Goal: Task Accomplishment & Management: Manage account settings

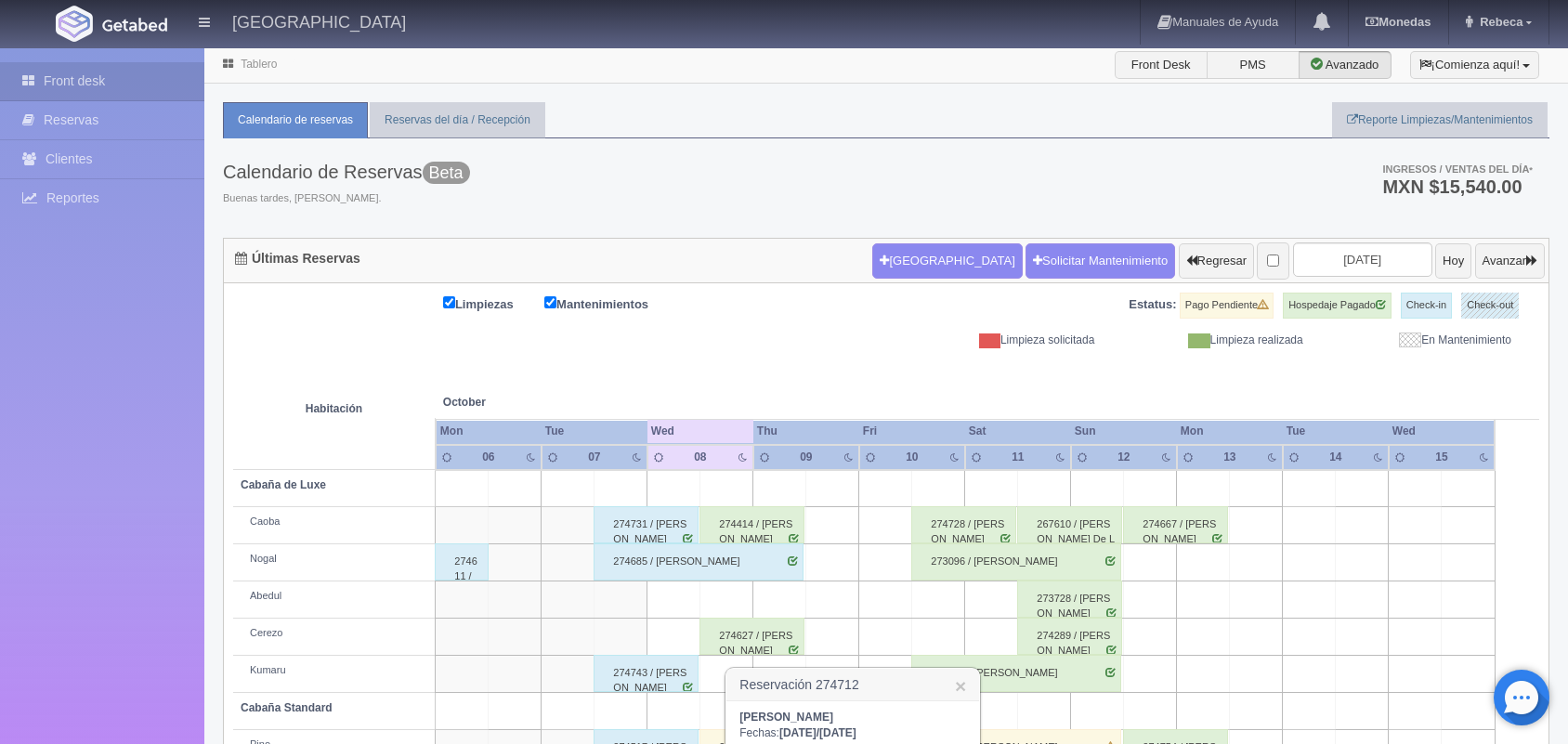
scroll to position [211, 0]
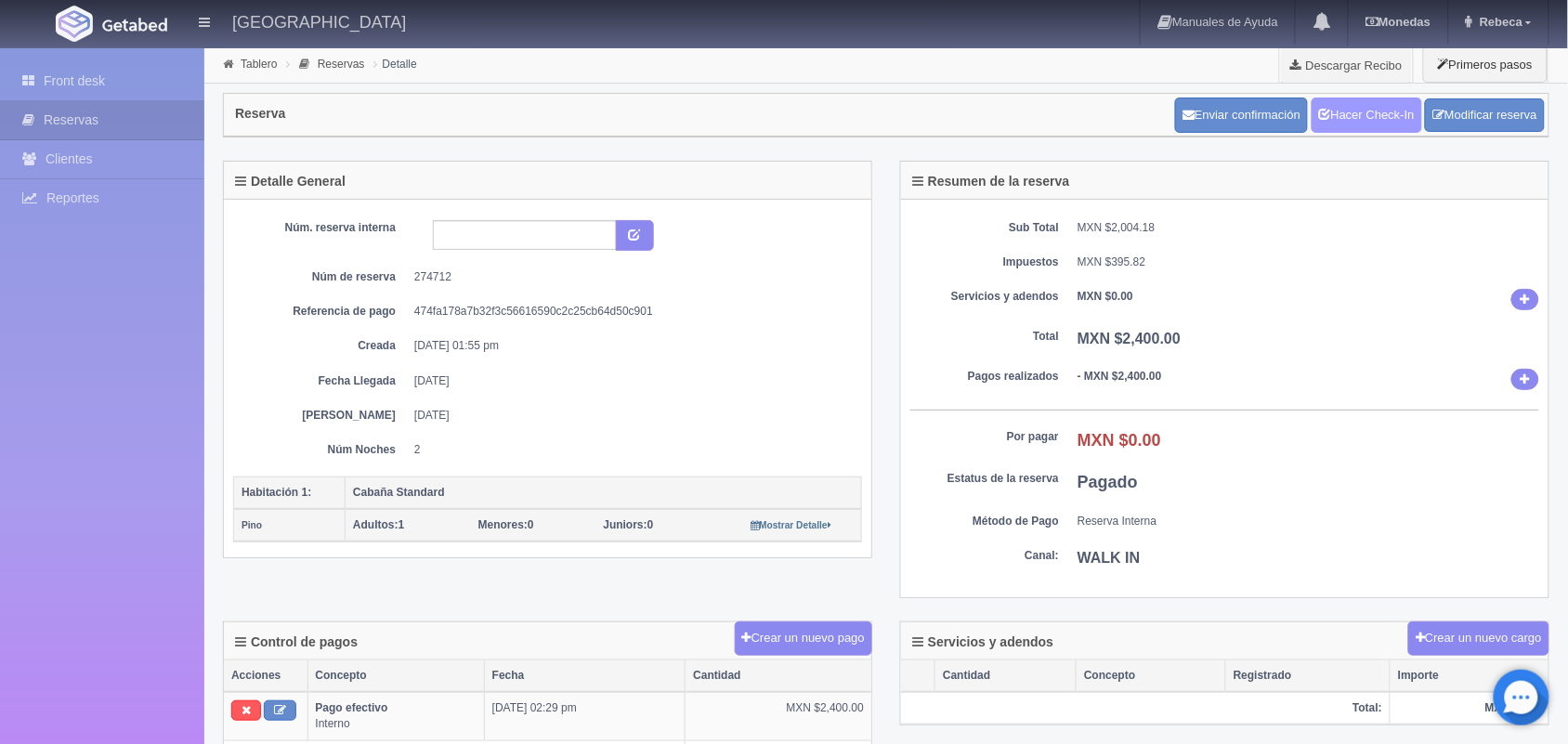
click at [1375, 118] on link "Hacer Check-In" at bounding box center [1367, 115] width 110 height 35
click at [136, 73] on link "Front desk" at bounding box center [102, 81] width 205 height 38
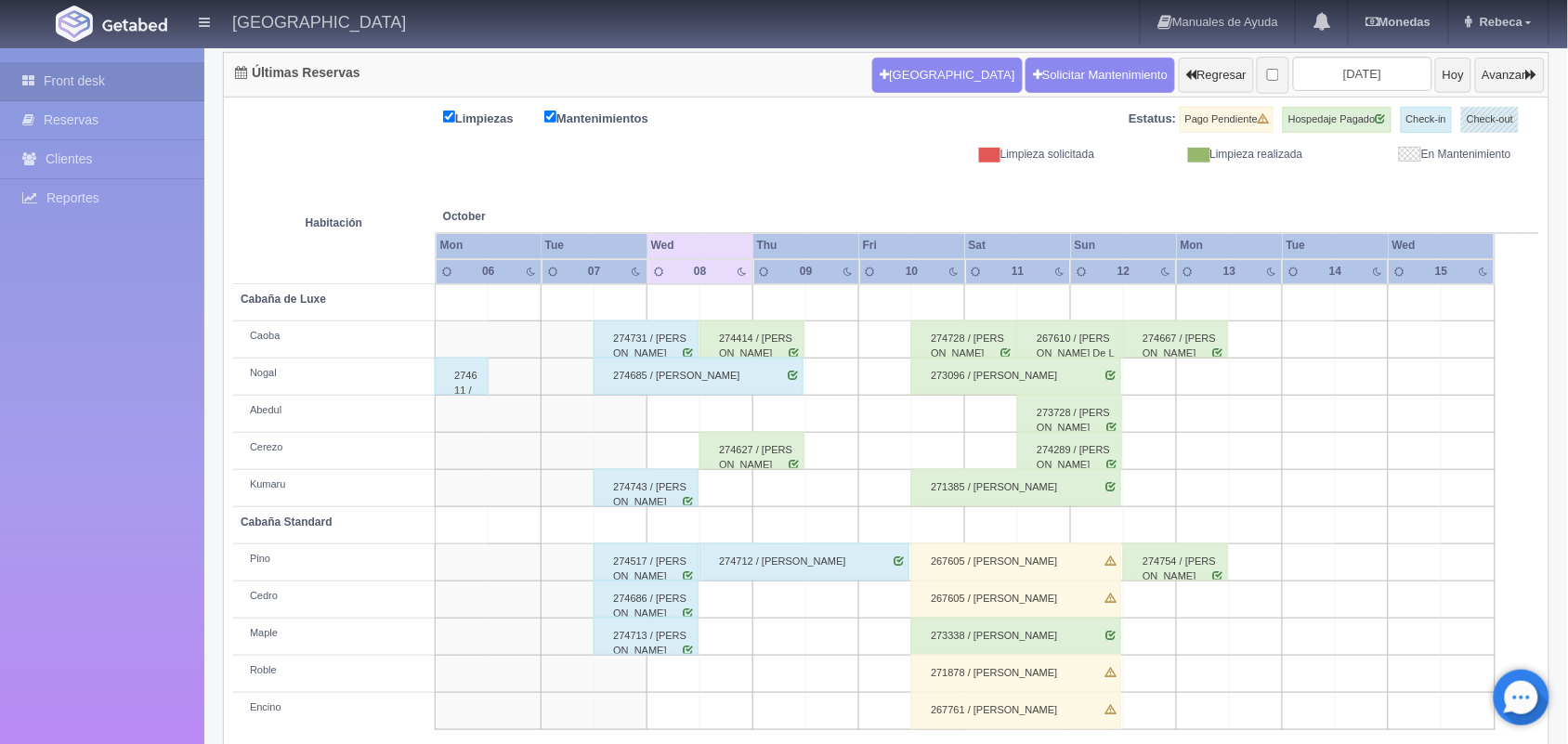
scroll to position [211, 0]
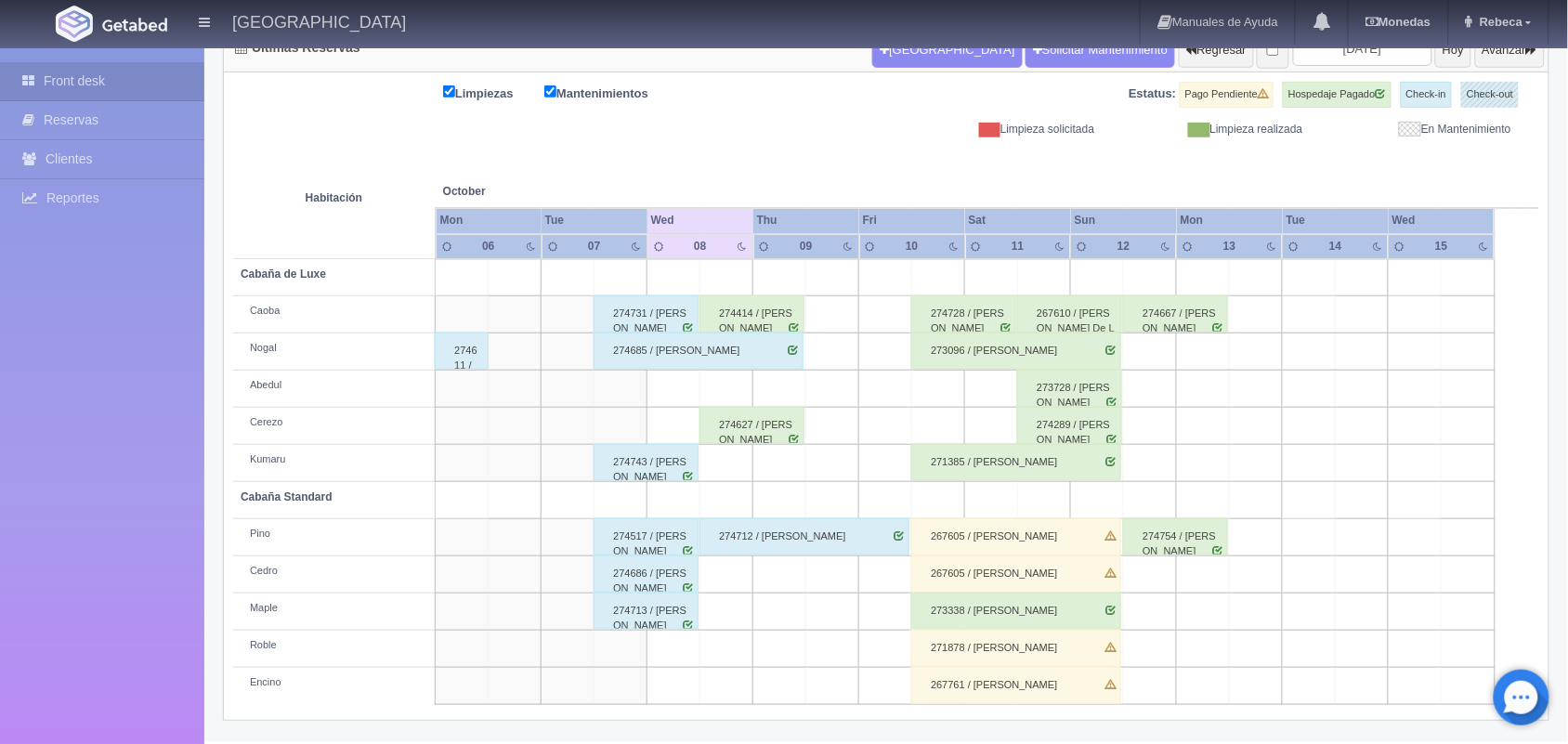
click at [959, 308] on div "274728 / Carlos Rosales" at bounding box center [964, 314] width 105 height 37
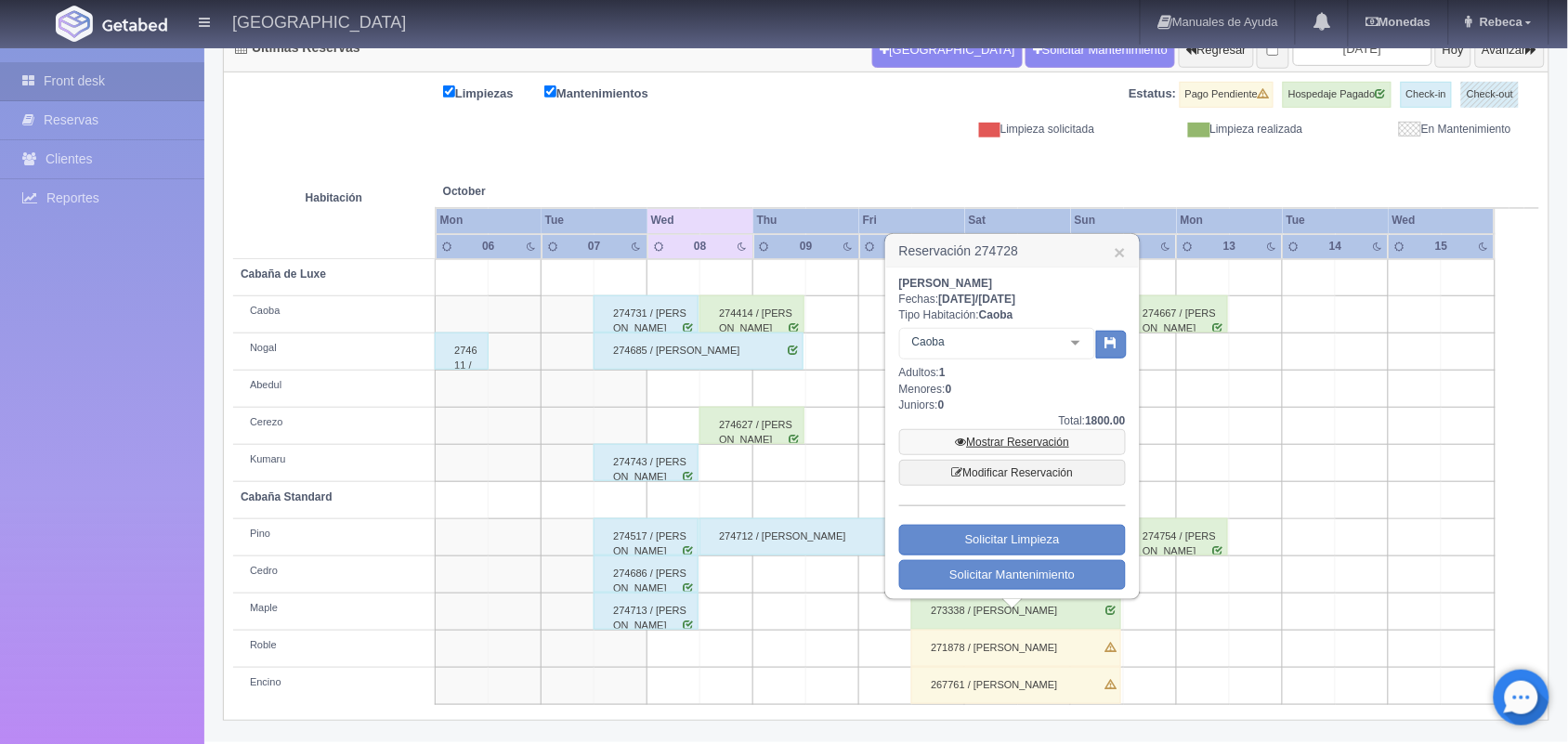
click at [1029, 449] on link "Mostrar Reservación" at bounding box center [1013, 442] width 226 height 26
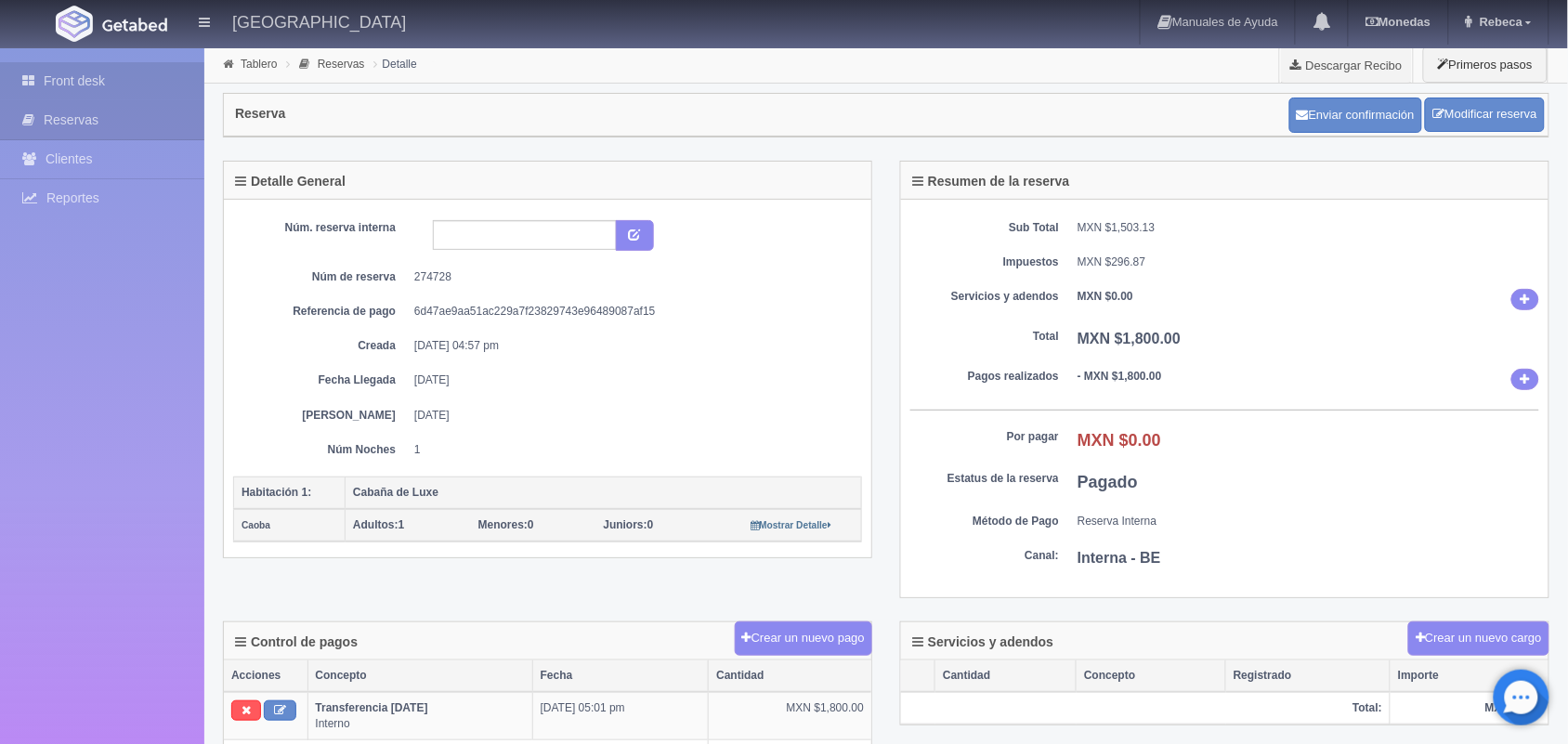
click at [141, 79] on link "Front desk" at bounding box center [102, 81] width 205 height 38
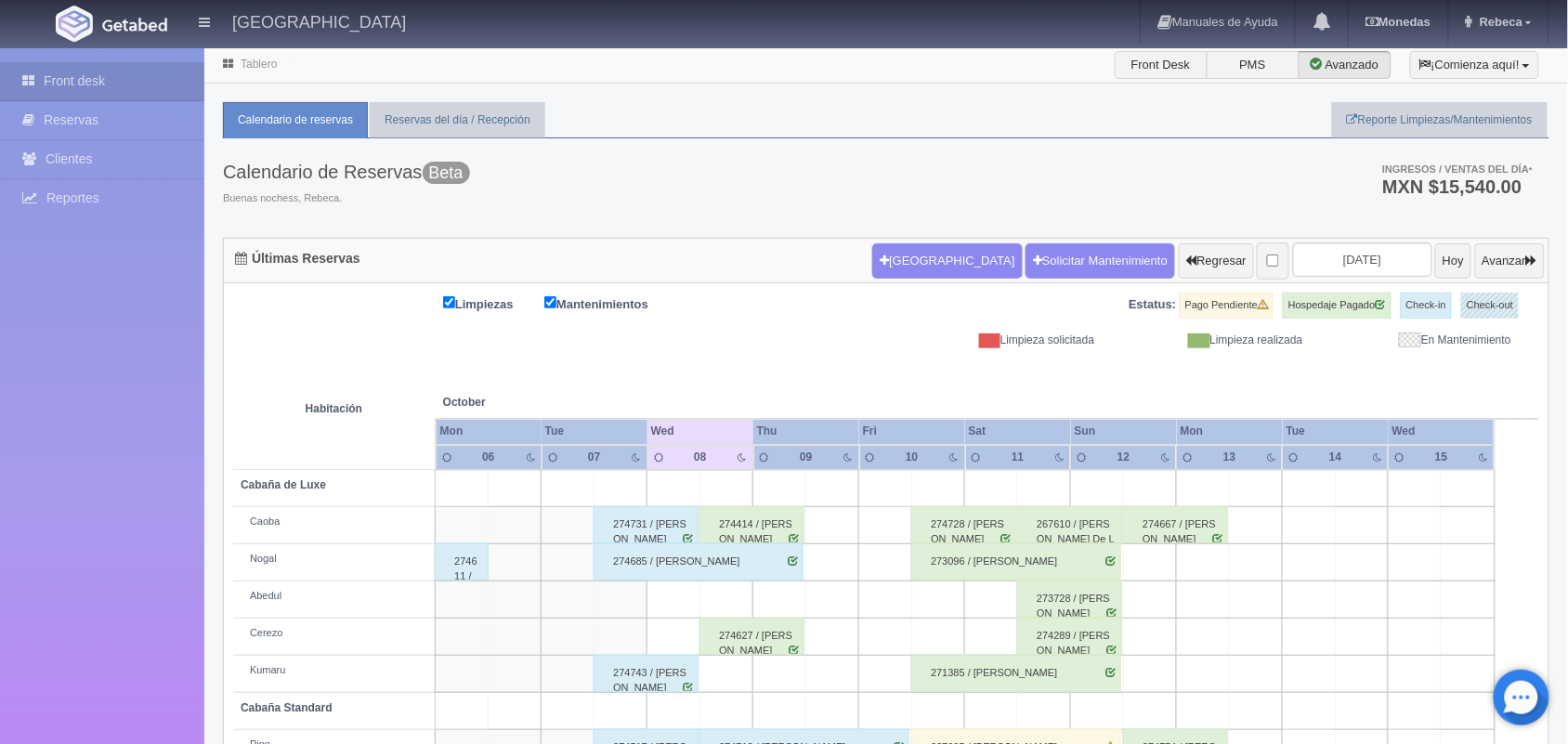
click at [949, 567] on div "273096 / [PERSON_NAME]" at bounding box center [1016, 562] width 210 height 37
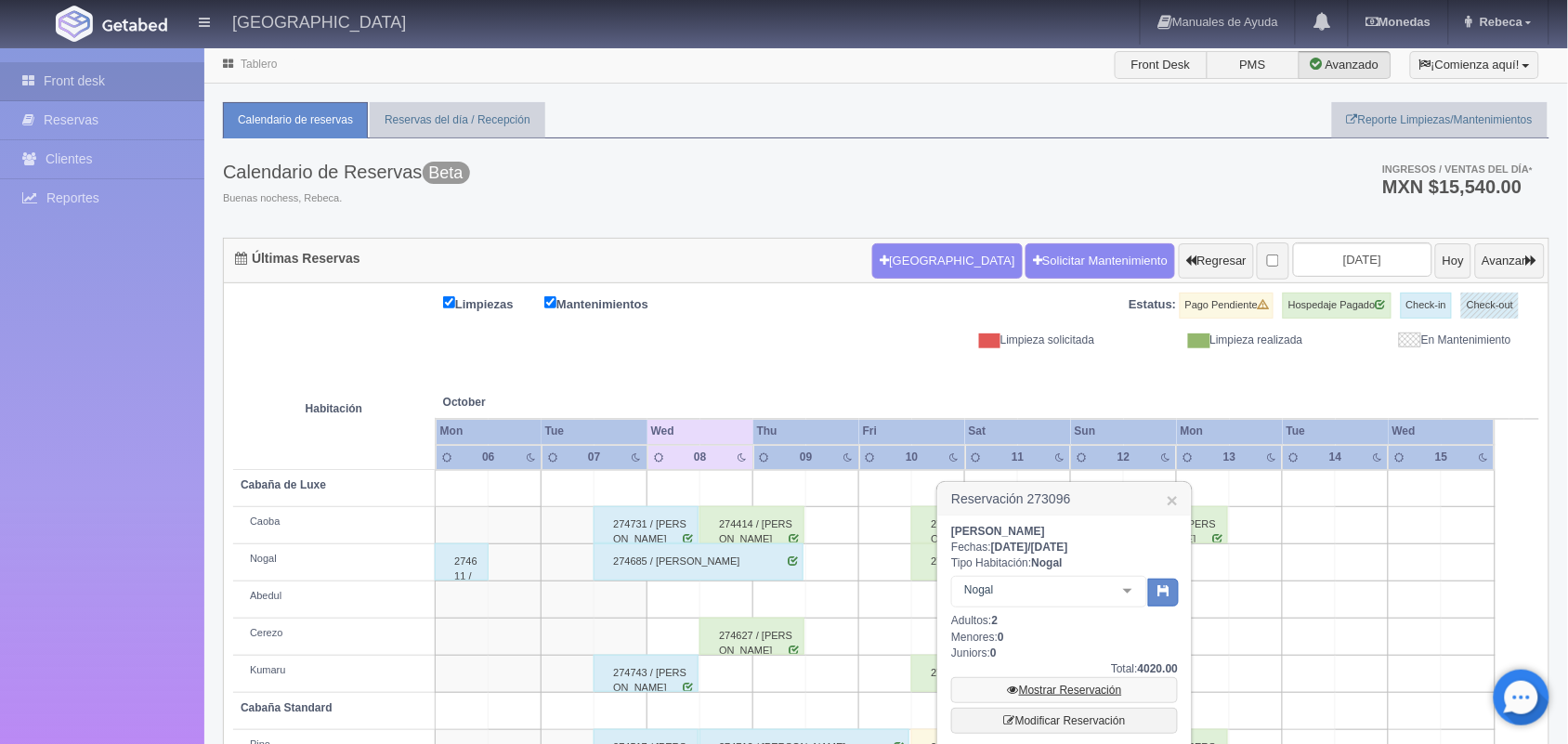
click at [1098, 695] on link "Mostrar Reservación" at bounding box center [1064, 690] width 226 height 26
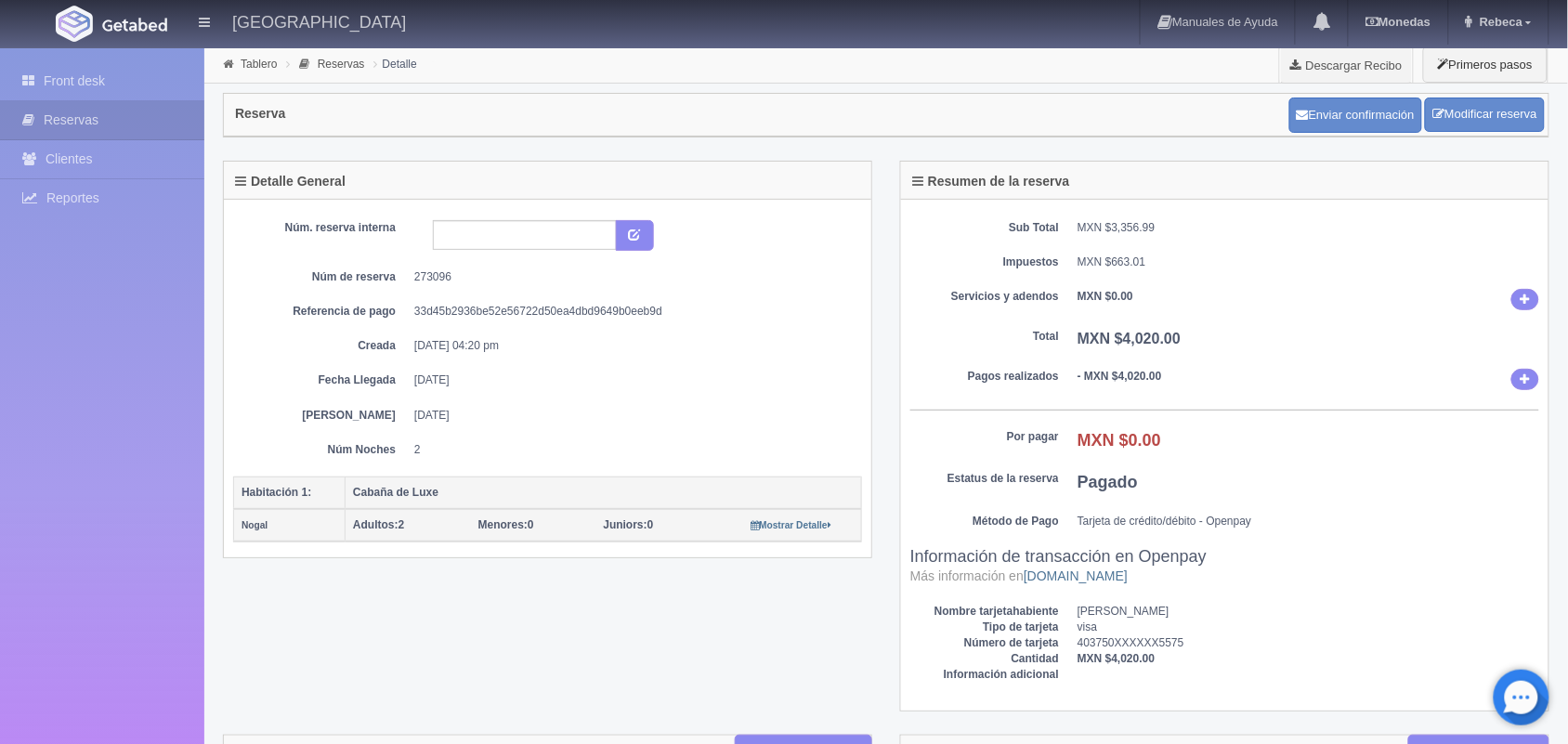
click at [146, 60] on div "Front desk Reservas Clientes Reportes Reporte del día Concentrado de ventas Ana…" at bounding box center [102, 420] width 205 height 744
click at [144, 73] on link "Front desk" at bounding box center [102, 81] width 205 height 38
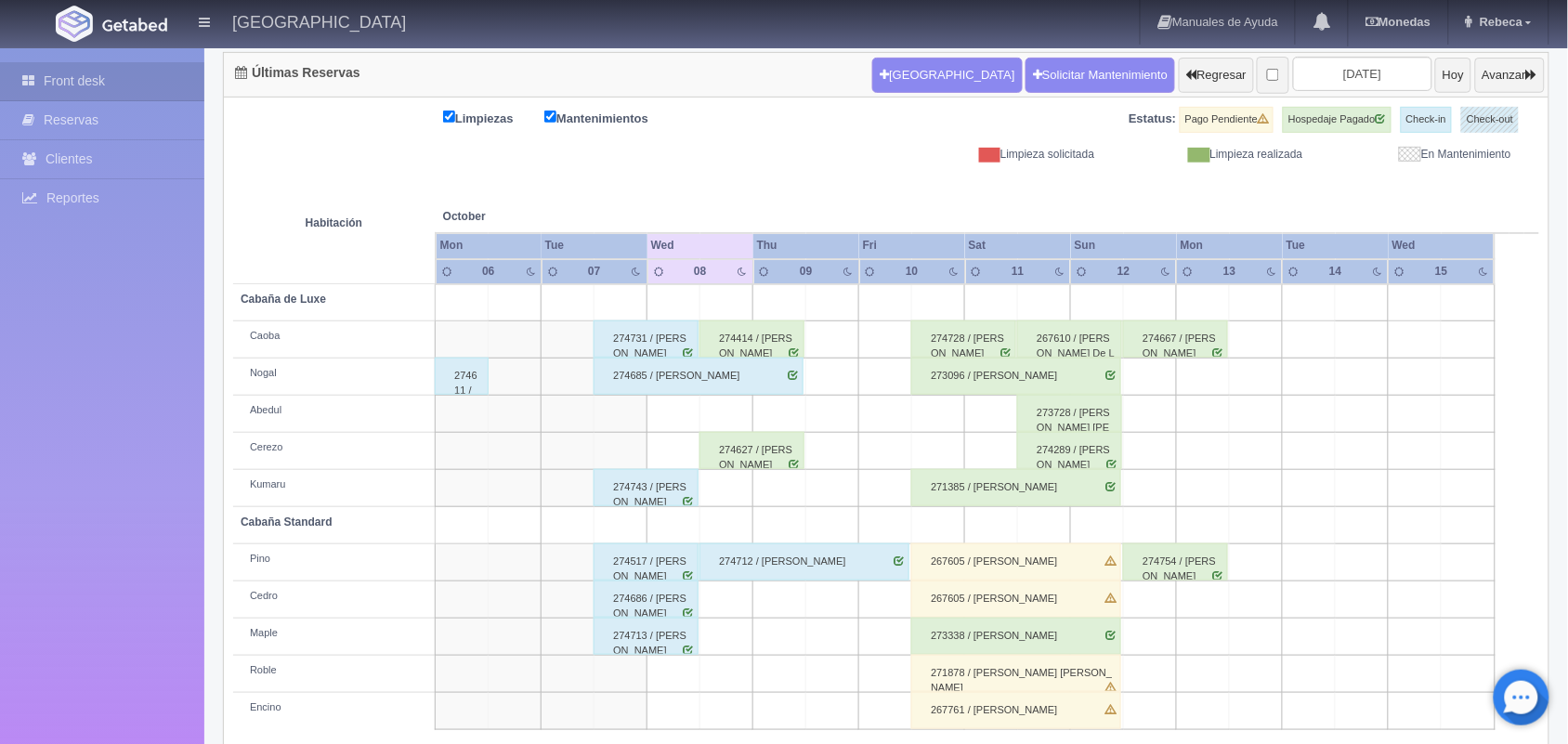
scroll to position [211, 0]
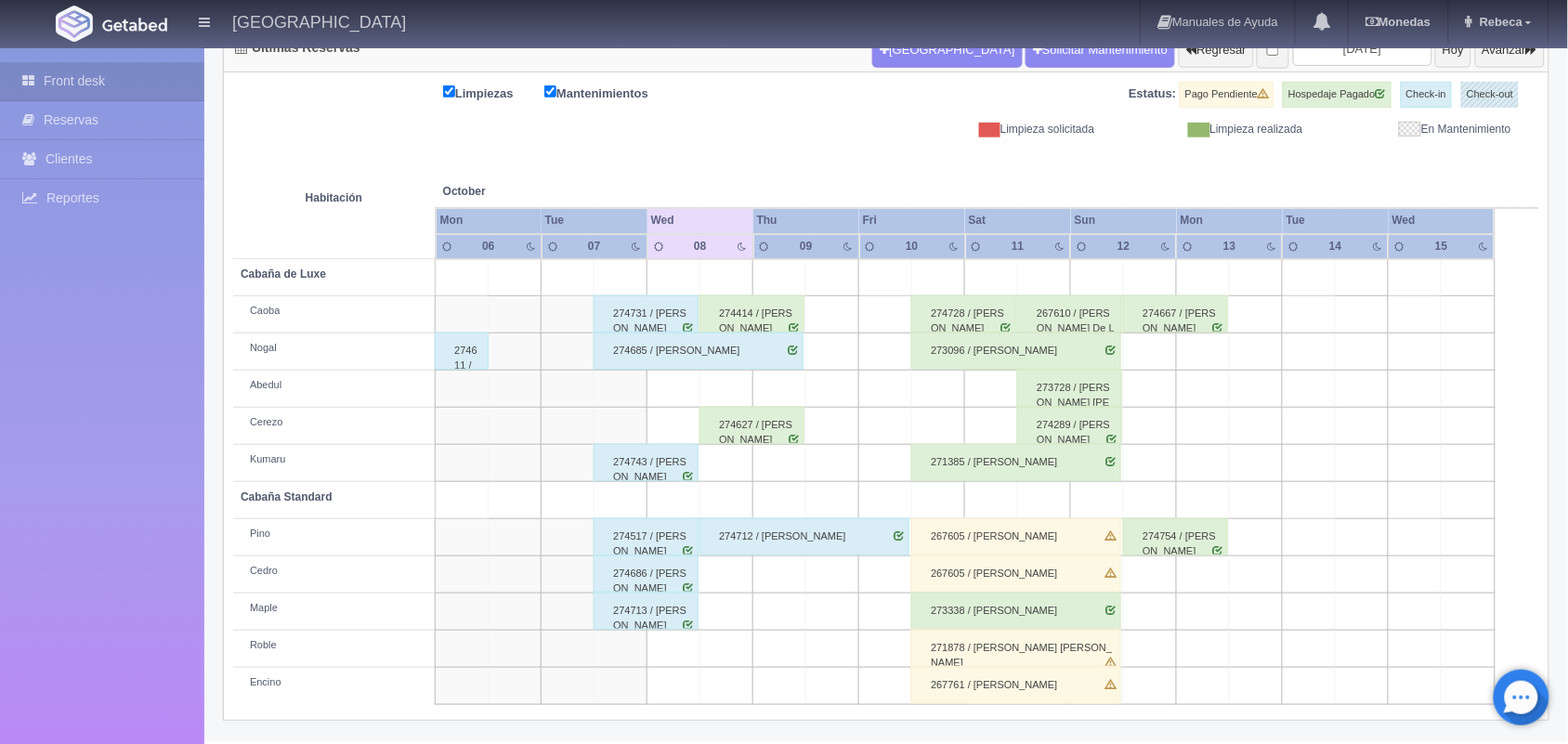
click at [1061, 395] on div "273728 / Julio Cesar Becerril Braulio" at bounding box center [1069, 389] width 105 height 37
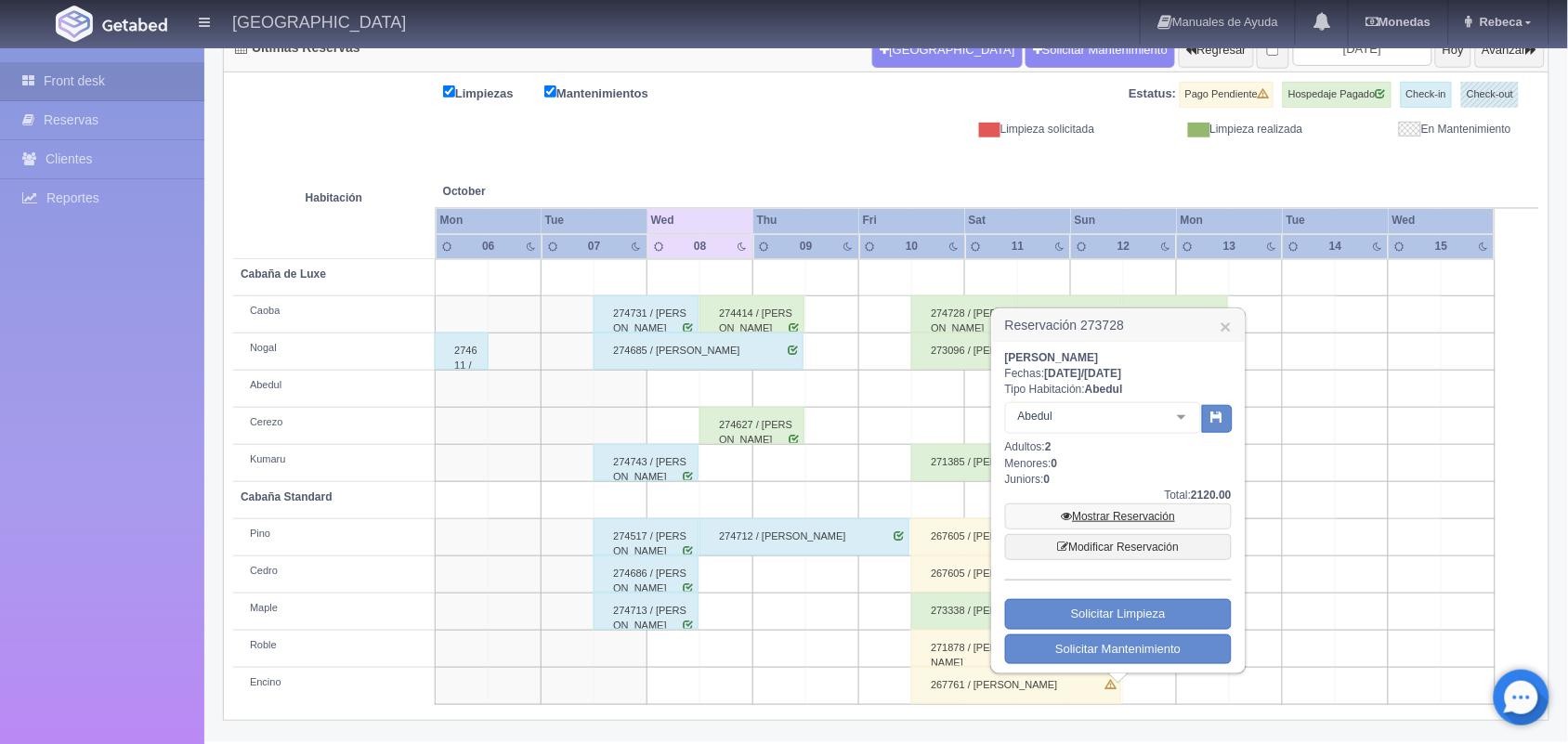
click at [1155, 512] on link "Mostrar Reservación" at bounding box center [1118, 517] width 226 height 26
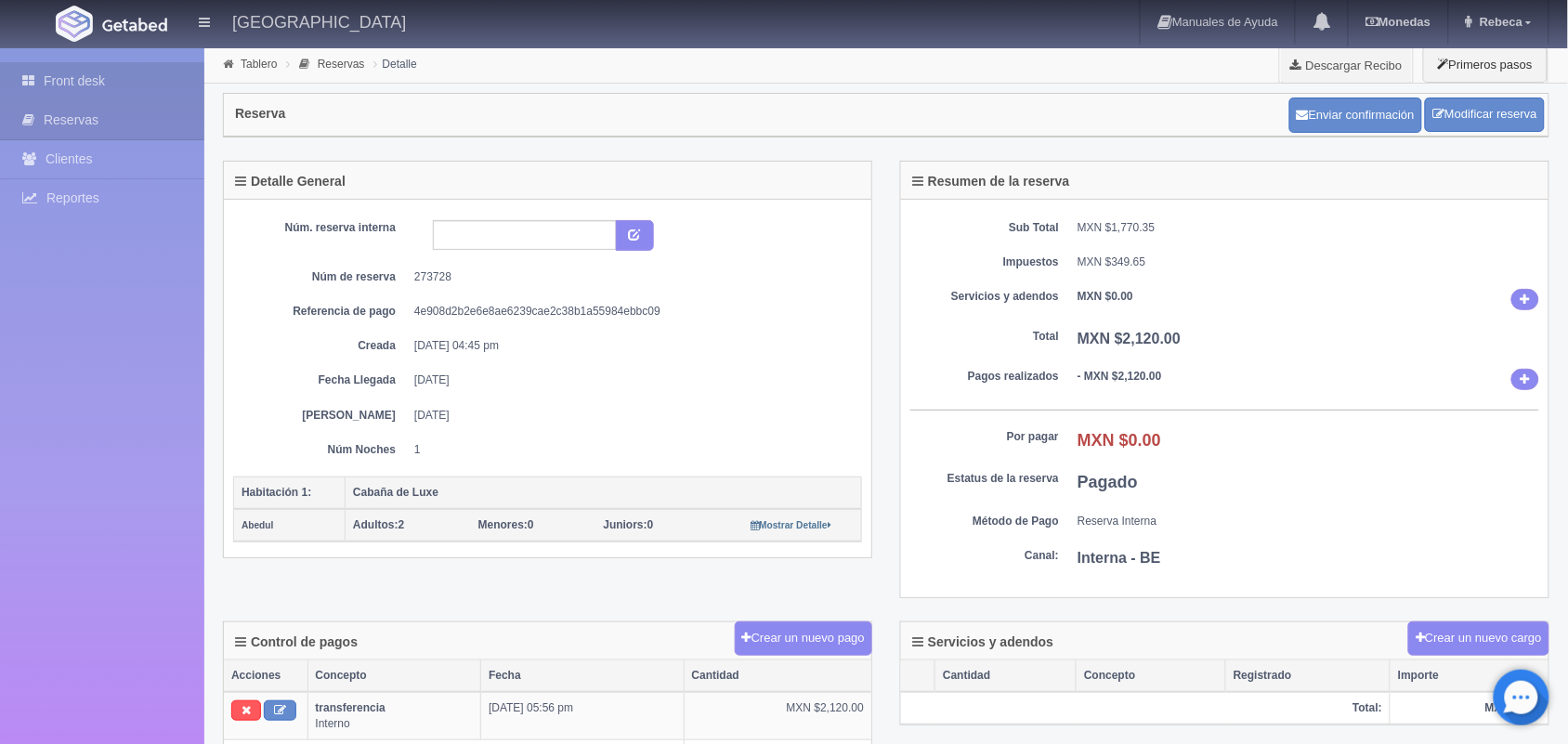
click at [146, 67] on link "Front desk" at bounding box center [102, 81] width 205 height 38
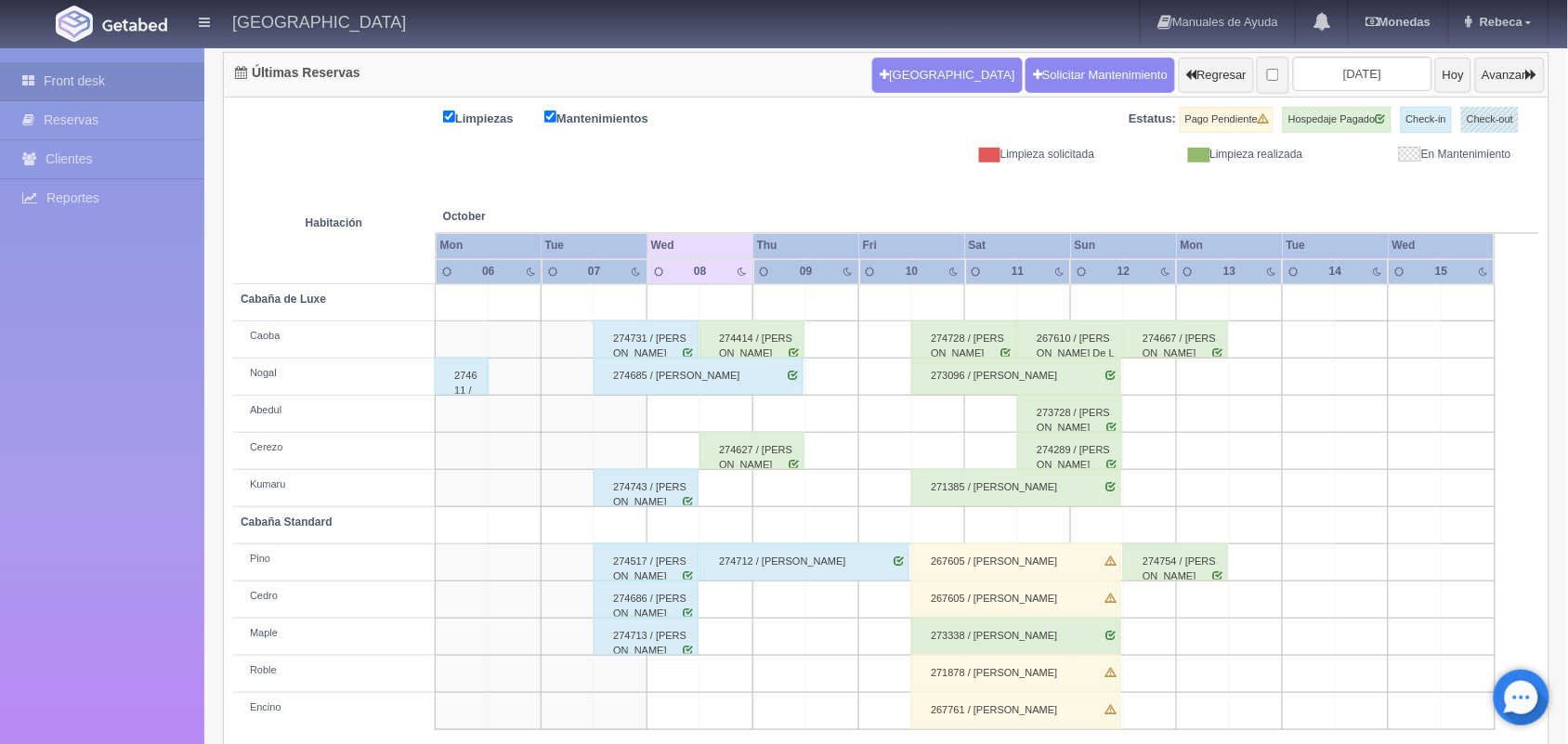
scroll to position [211, 0]
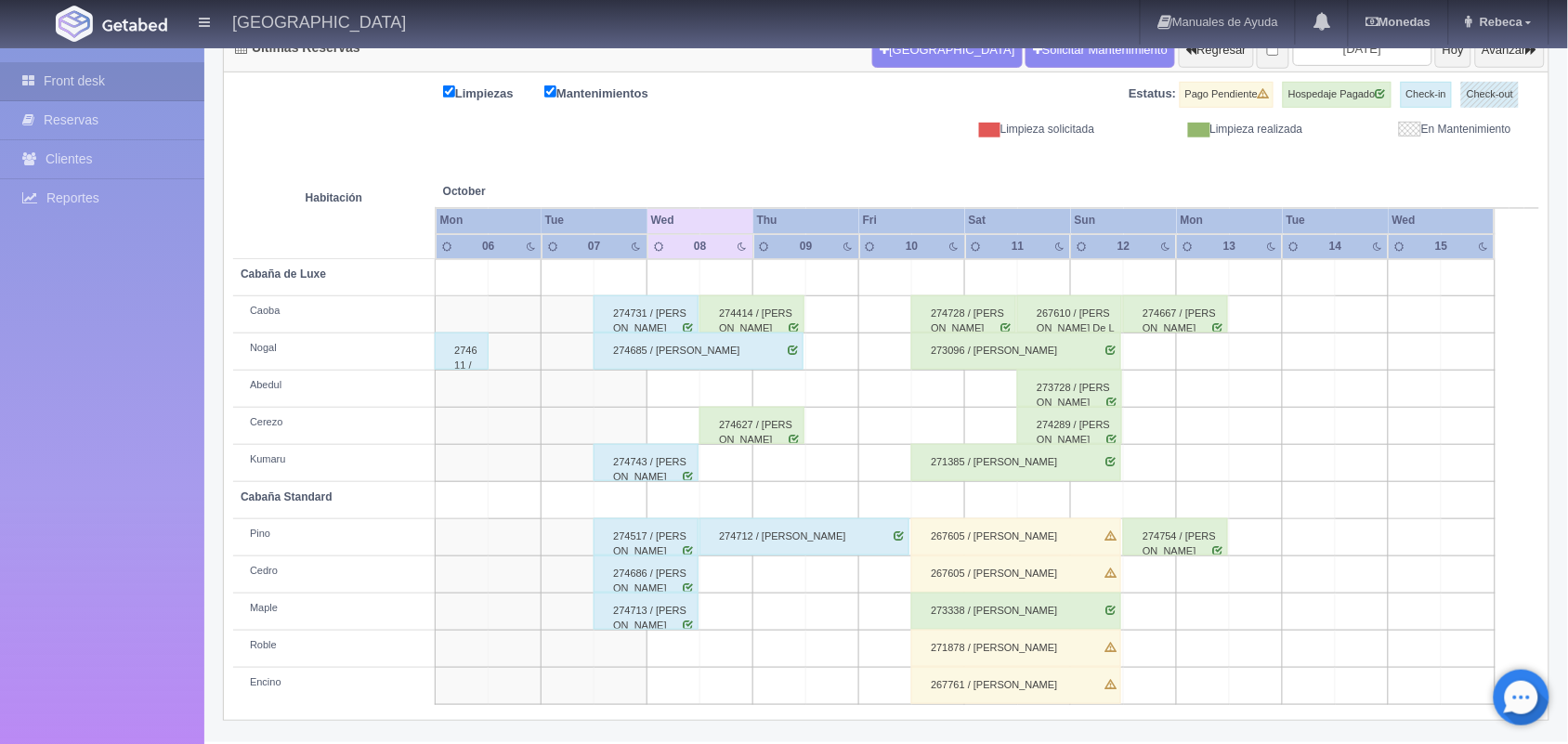
click at [1043, 425] on div "274289 / Francisco Javier Avila Orduña" at bounding box center [1069, 425] width 105 height 37
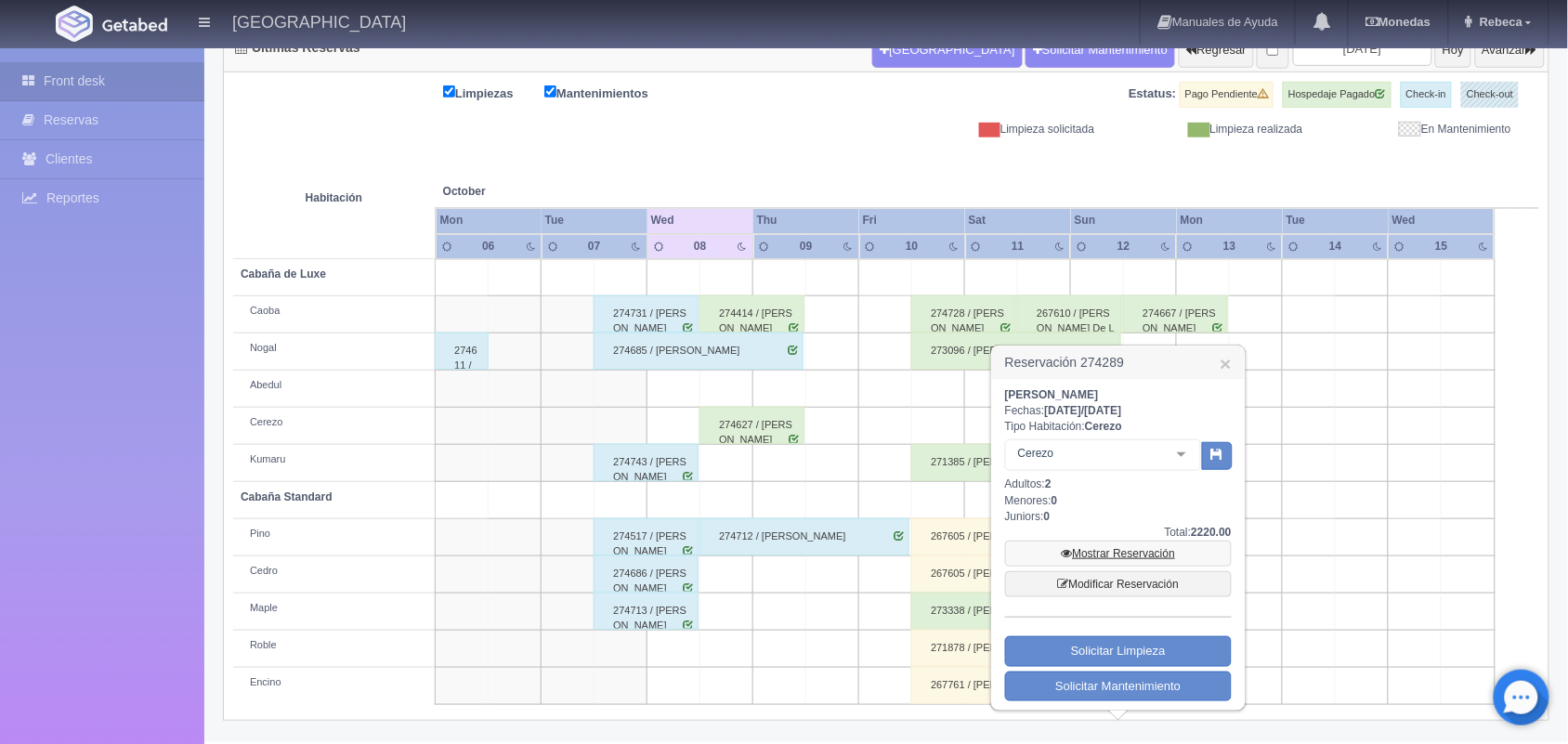
click at [1113, 549] on link "Mostrar Reservación" at bounding box center [1118, 553] width 226 height 26
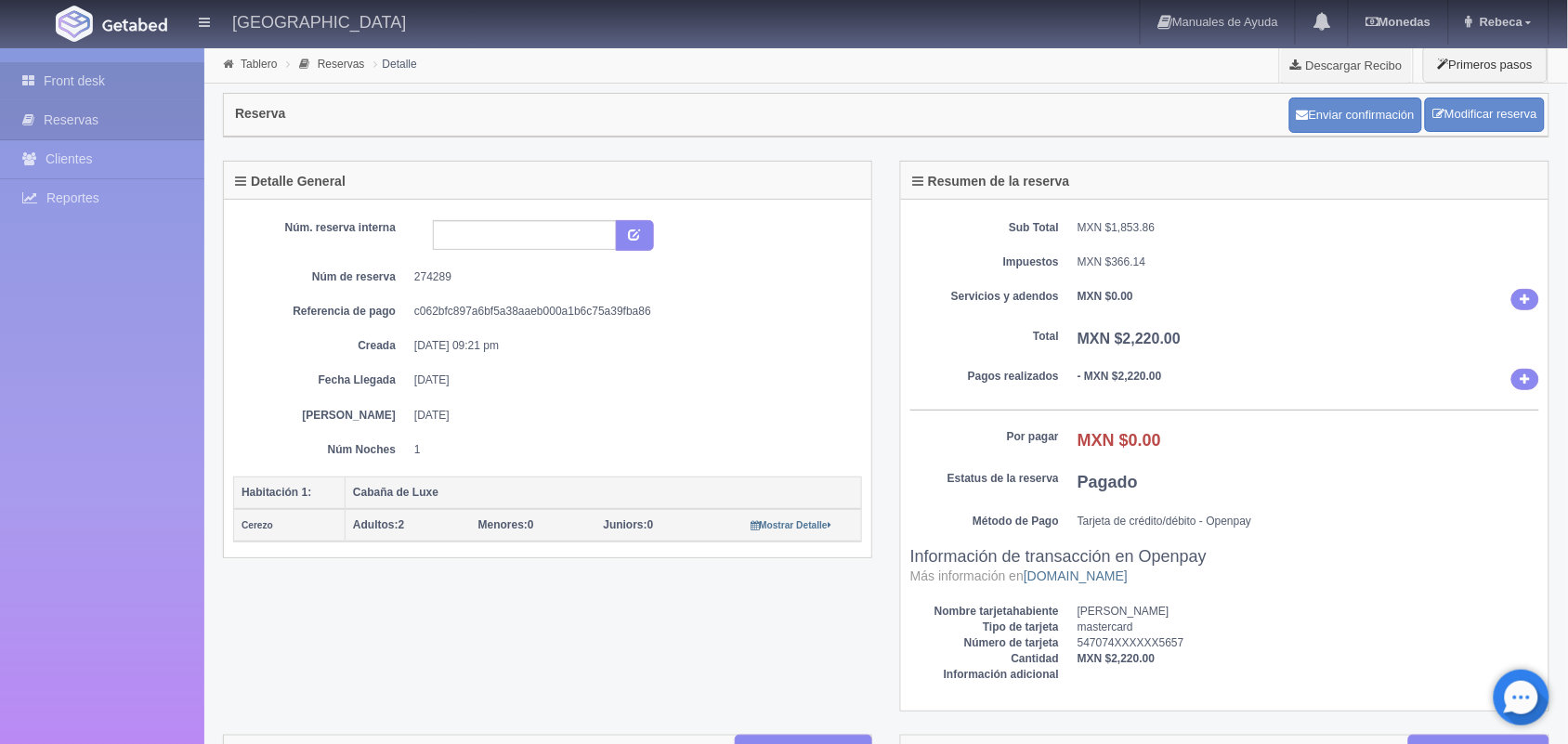
click at [123, 77] on link "Front desk" at bounding box center [102, 81] width 205 height 38
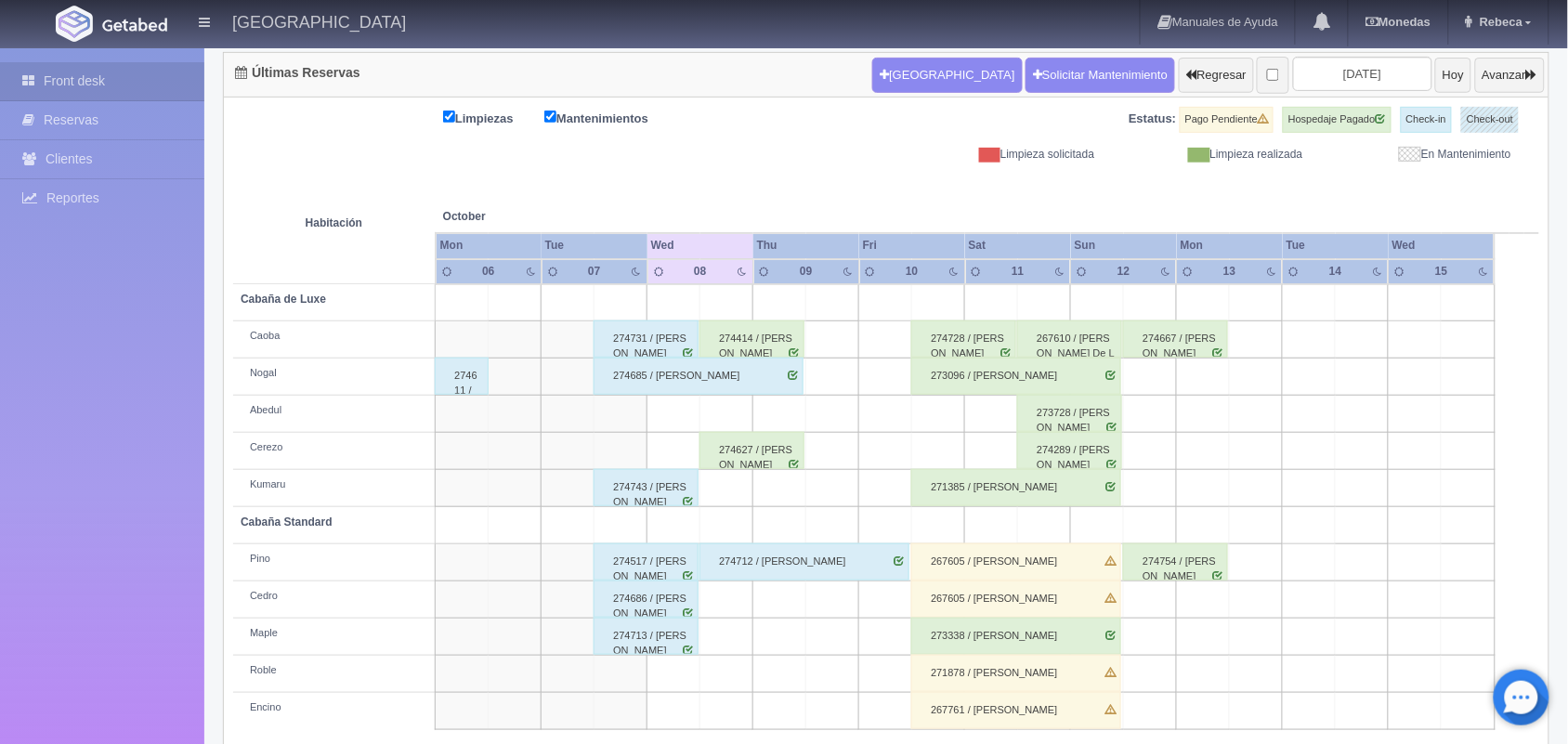
scroll to position [211, 0]
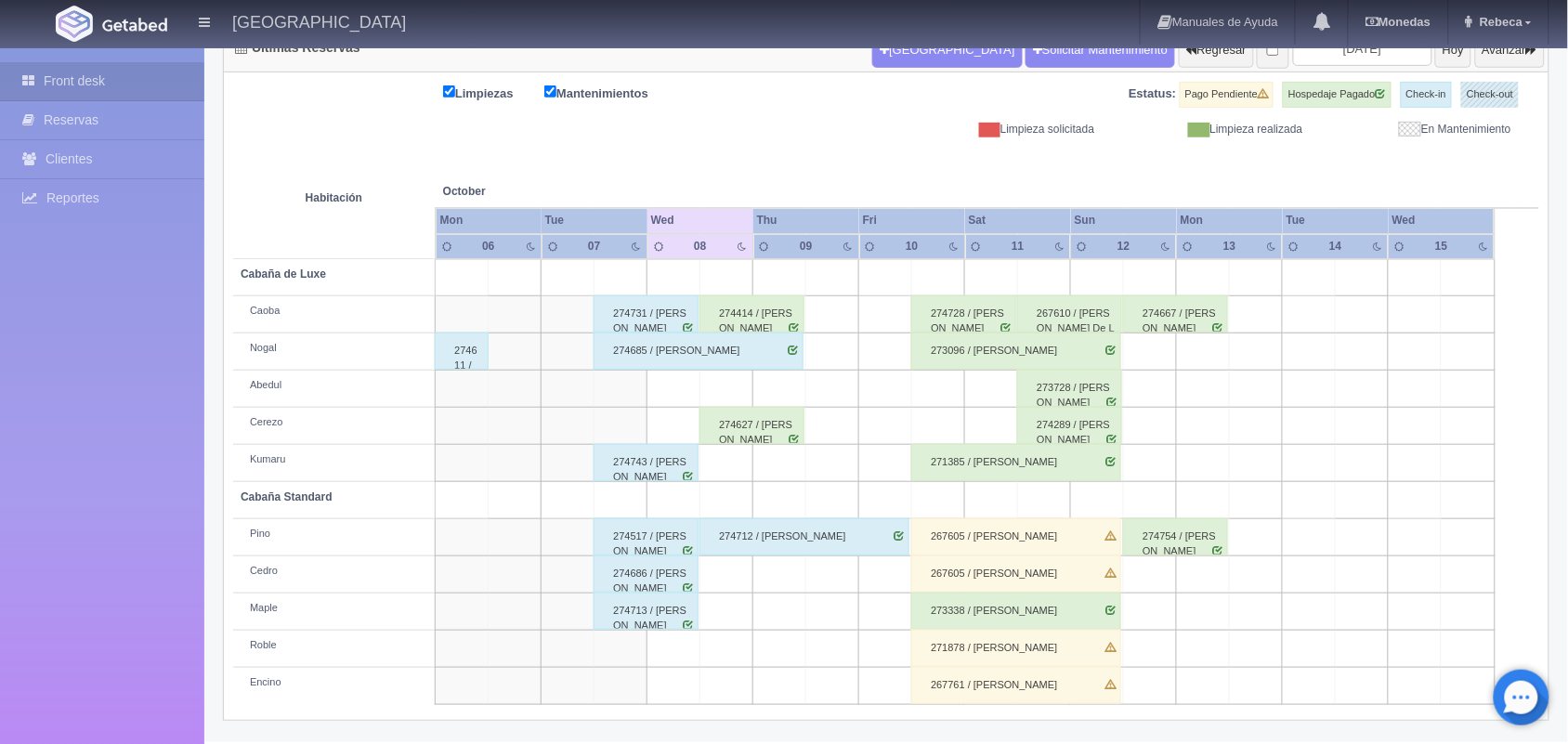
click at [972, 463] on div "271385 / Daniel Aldana Reyes" at bounding box center [1016, 463] width 210 height 37
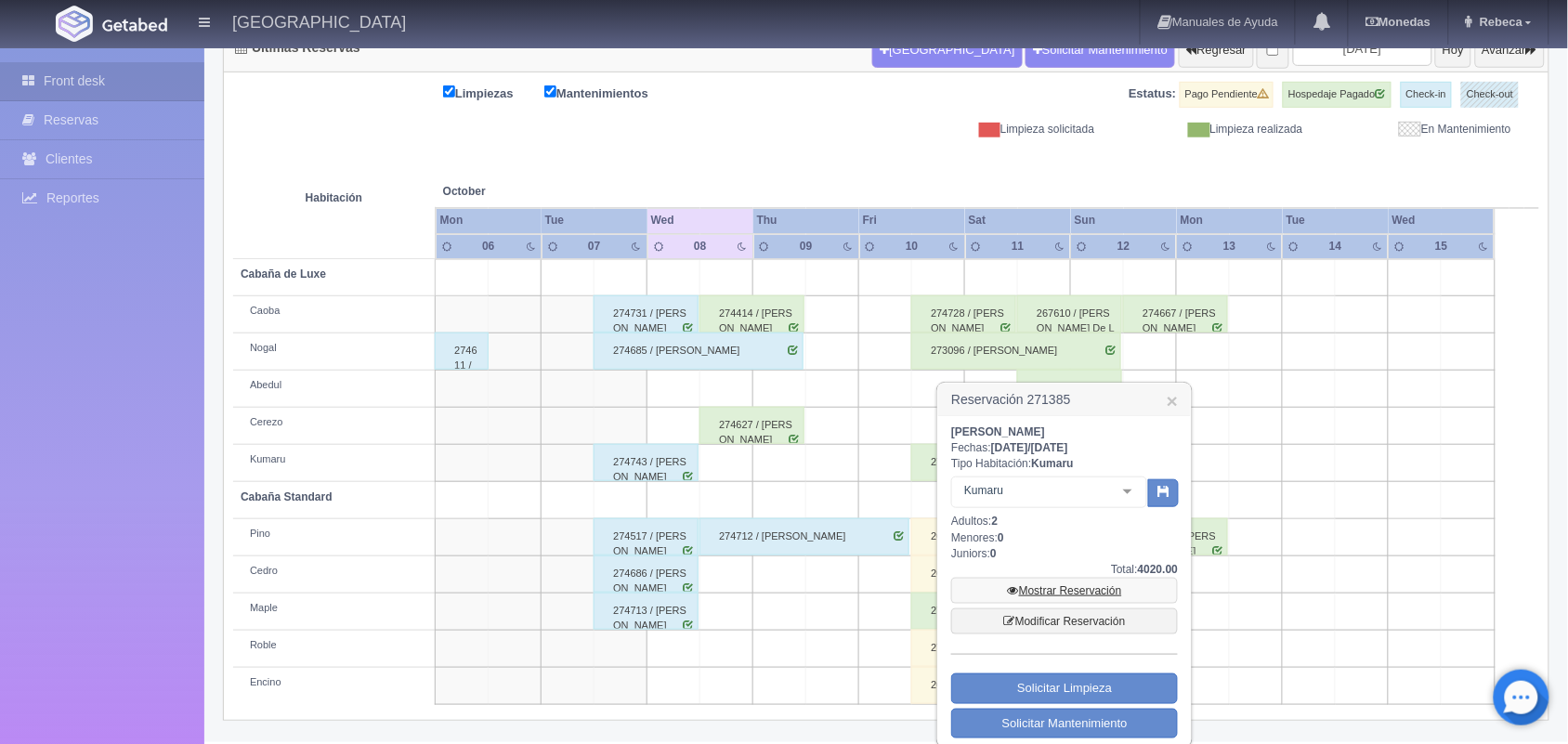
click at [1062, 600] on link "Mostrar Reservación" at bounding box center [1064, 590] width 226 height 26
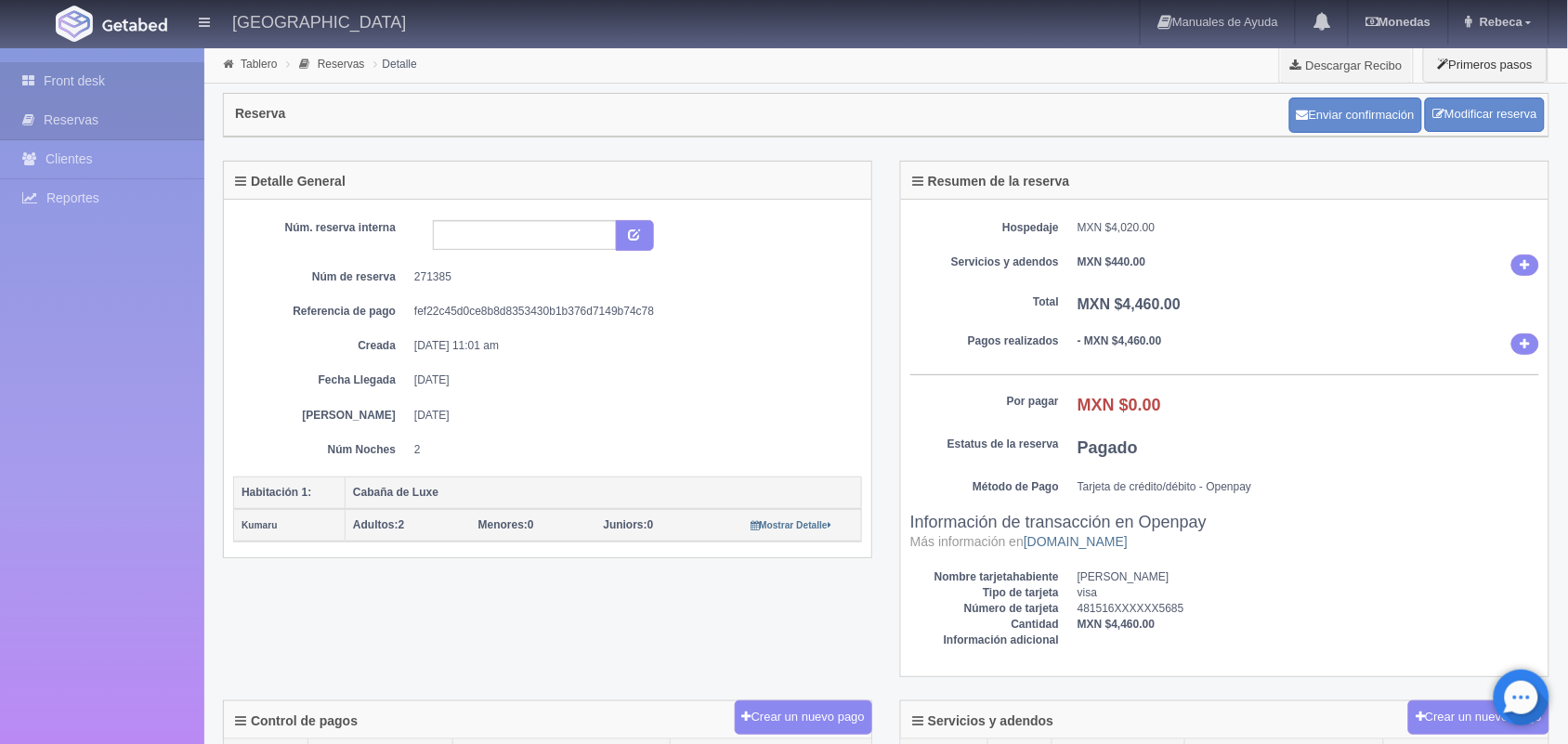
click at [141, 68] on link "Front desk" at bounding box center [102, 81] width 205 height 38
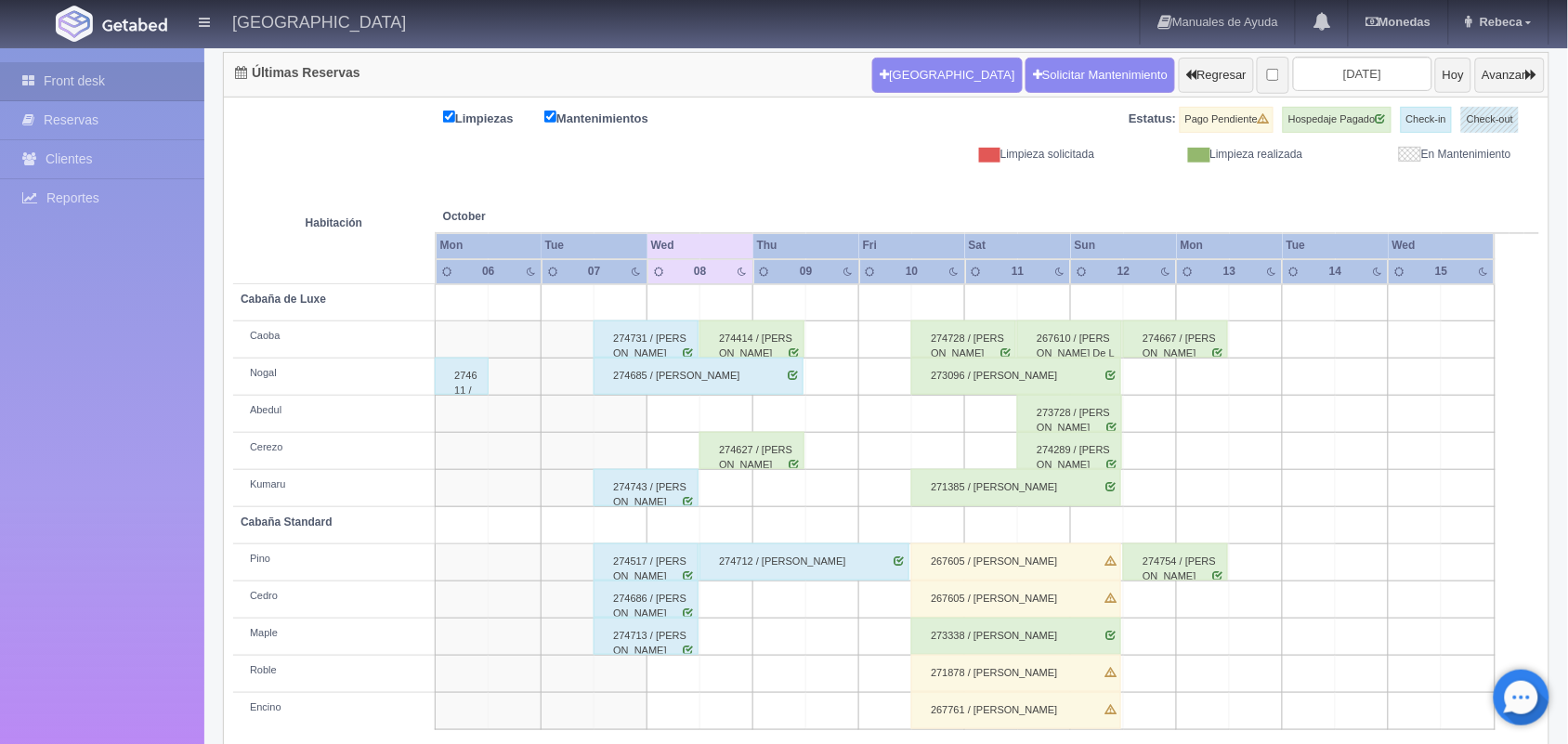
scroll to position [211, 0]
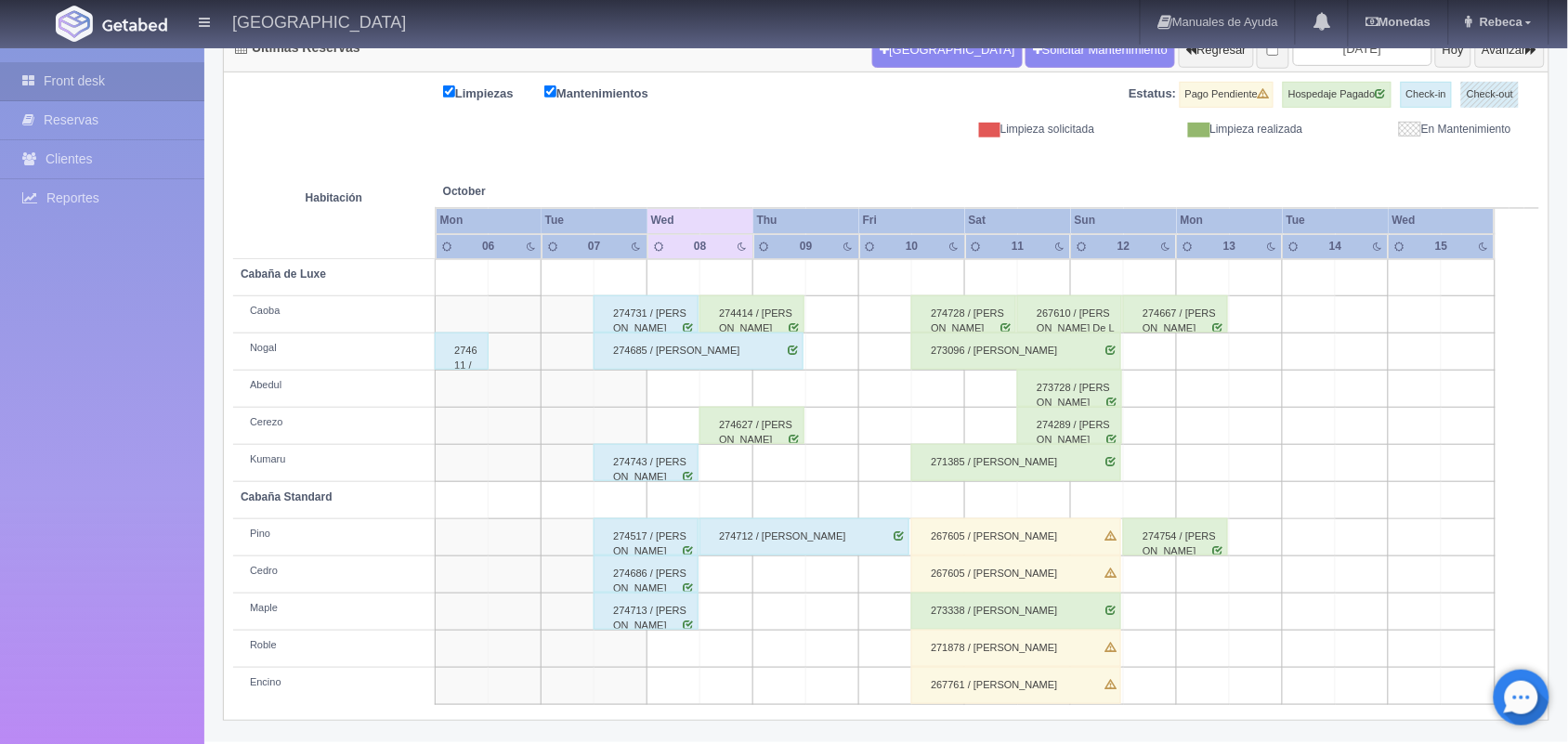
click at [973, 530] on div "267605 / [PERSON_NAME]" at bounding box center [1016, 537] width 210 height 37
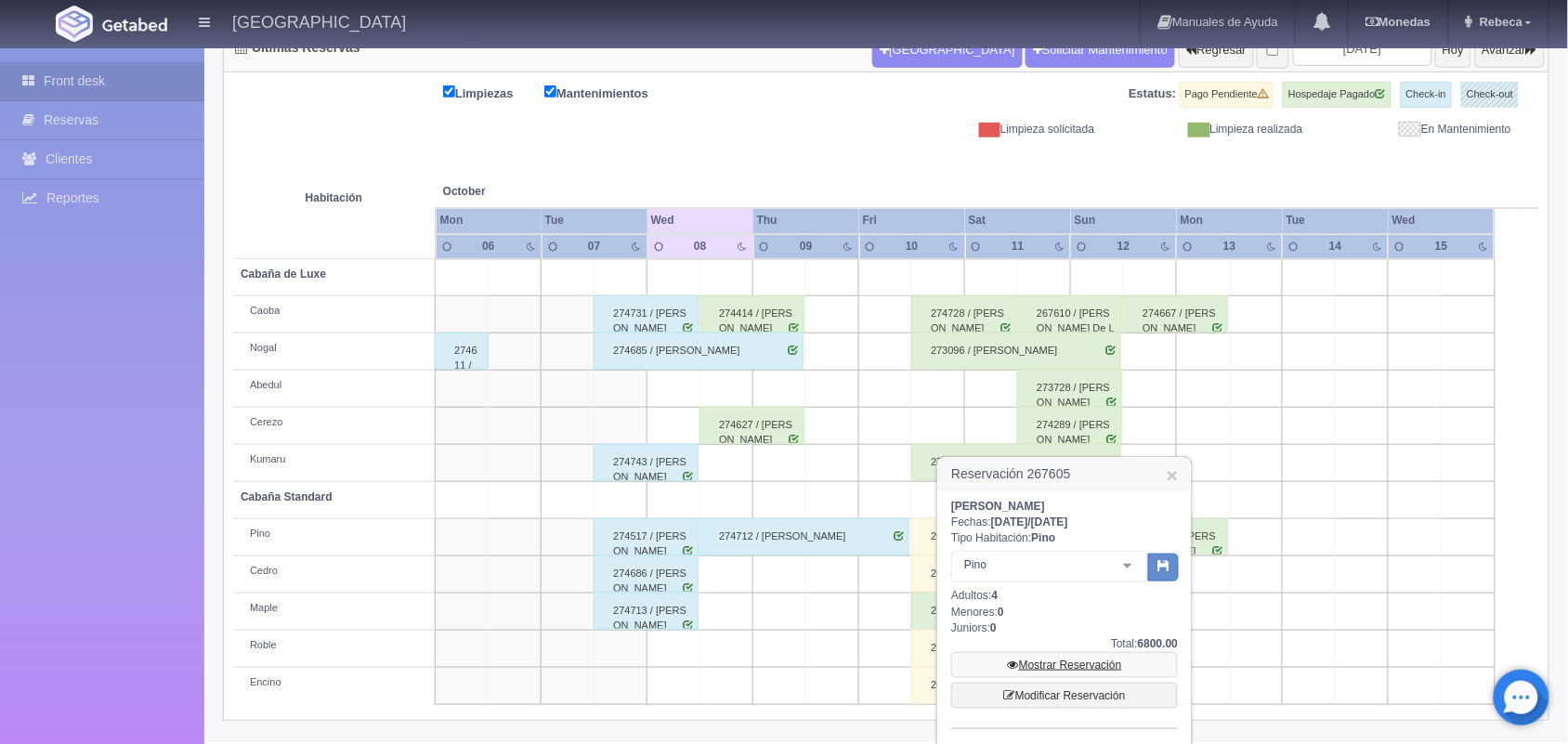
click at [1062, 662] on link "Mostrar Reservación" at bounding box center [1064, 665] width 226 height 26
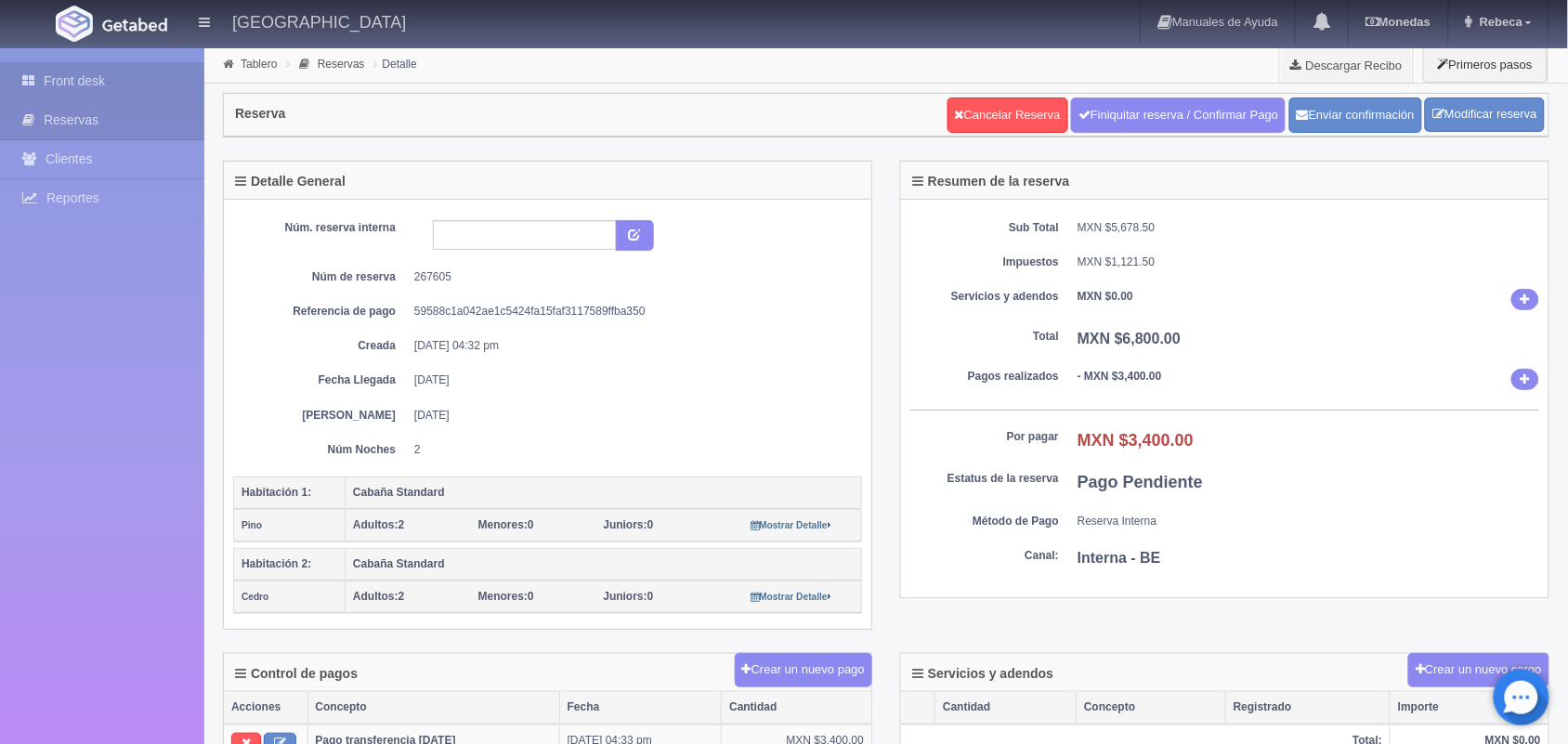
click at [114, 79] on link "Front desk" at bounding box center [102, 81] width 205 height 38
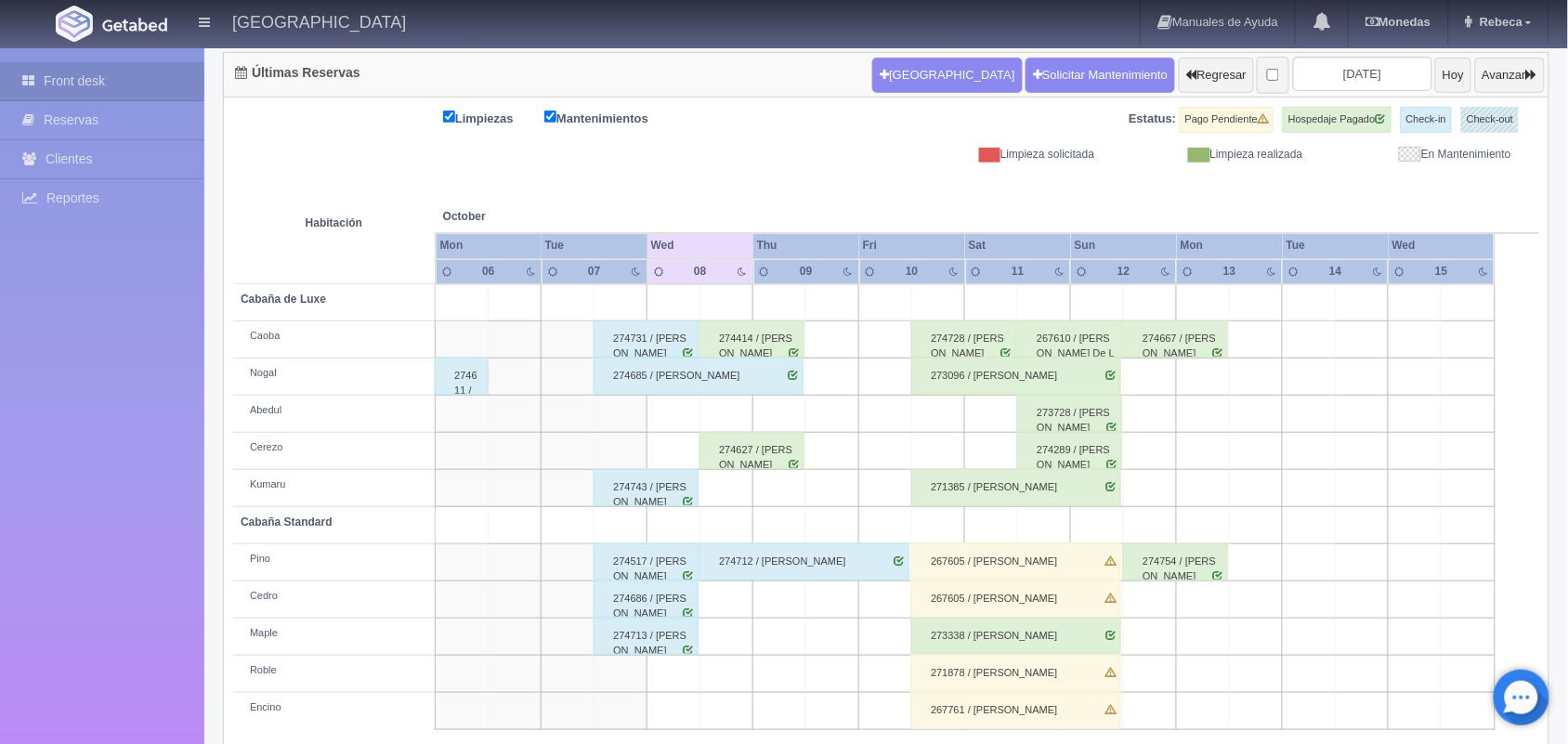
scroll to position [211, 0]
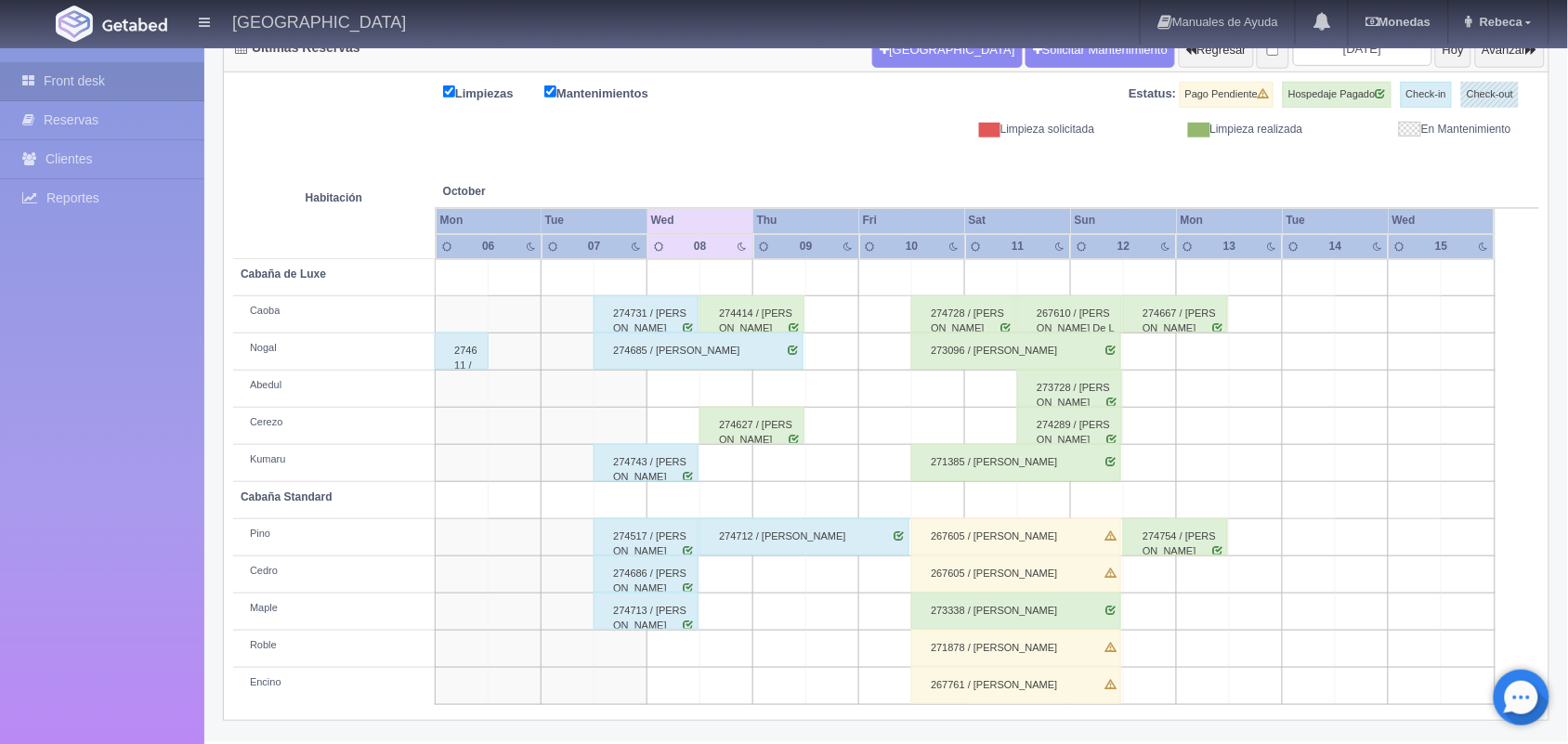
click at [985, 609] on div "273338 / IRENE MANICA QUINTERO" at bounding box center [1016, 611] width 210 height 37
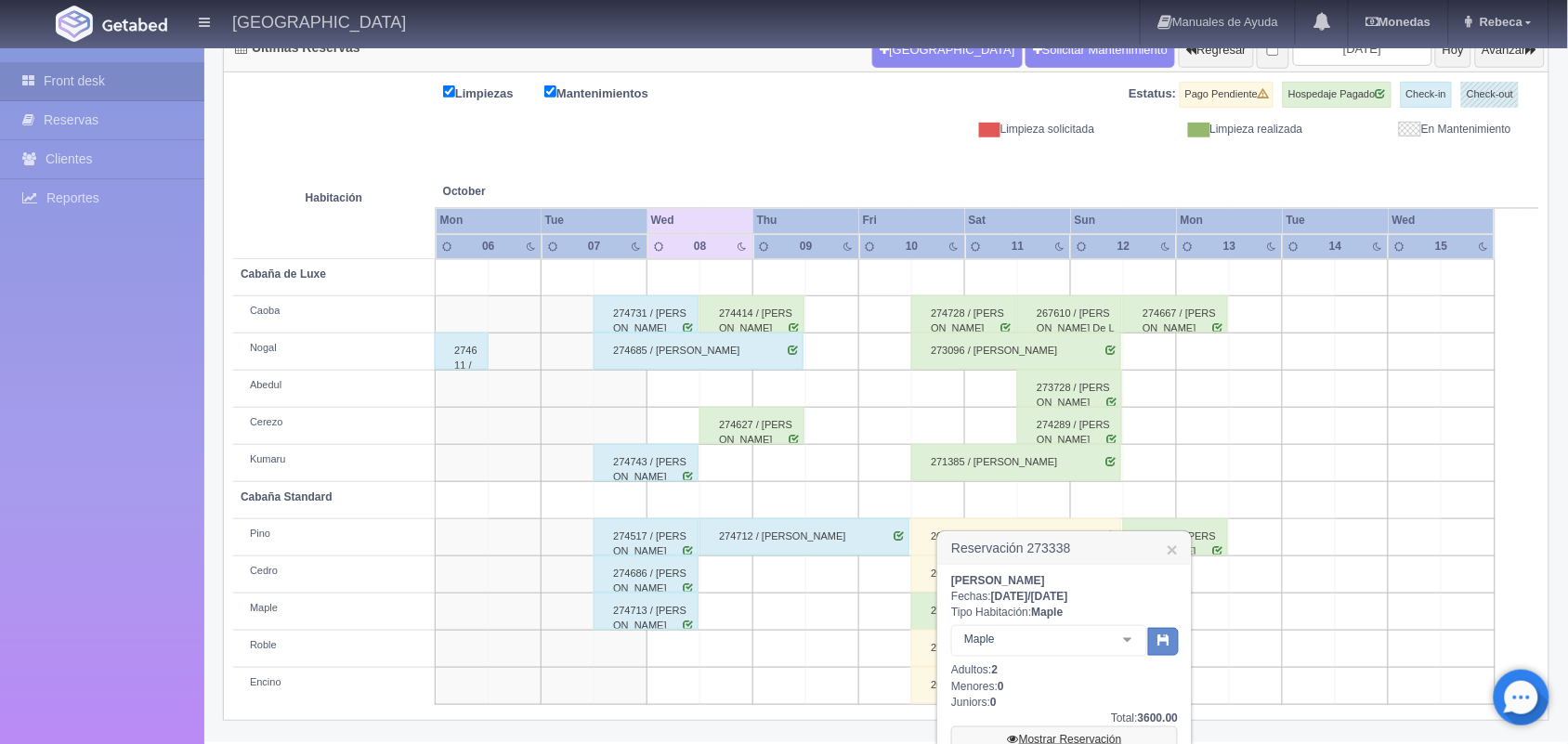
click at [1152, 736] on link "Mostrar Reservación" at bounding box center [1064, 739] width 226 height 26
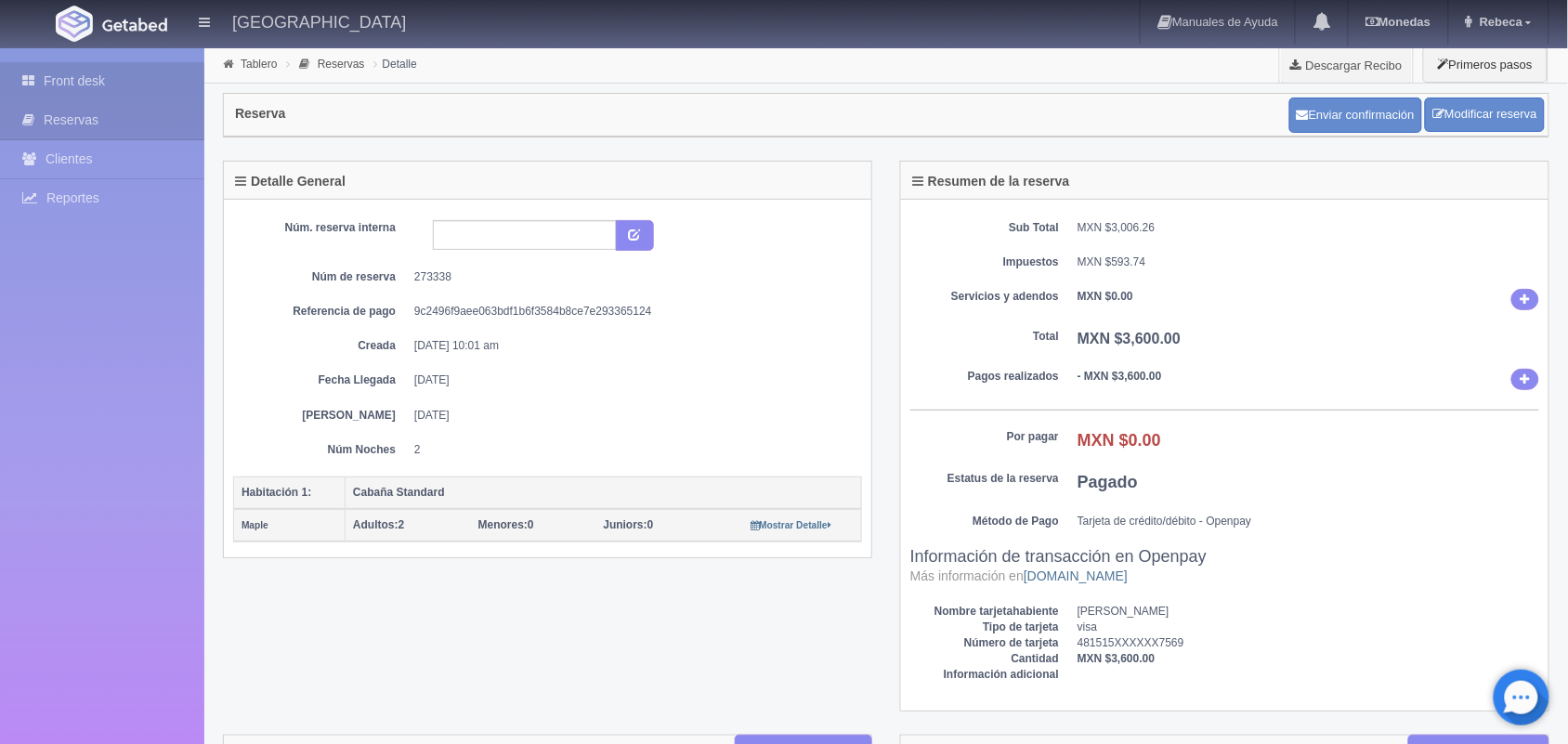
click at [141, 71] on link "Front desk" at bounding box center [102, 81] width 205 height 38
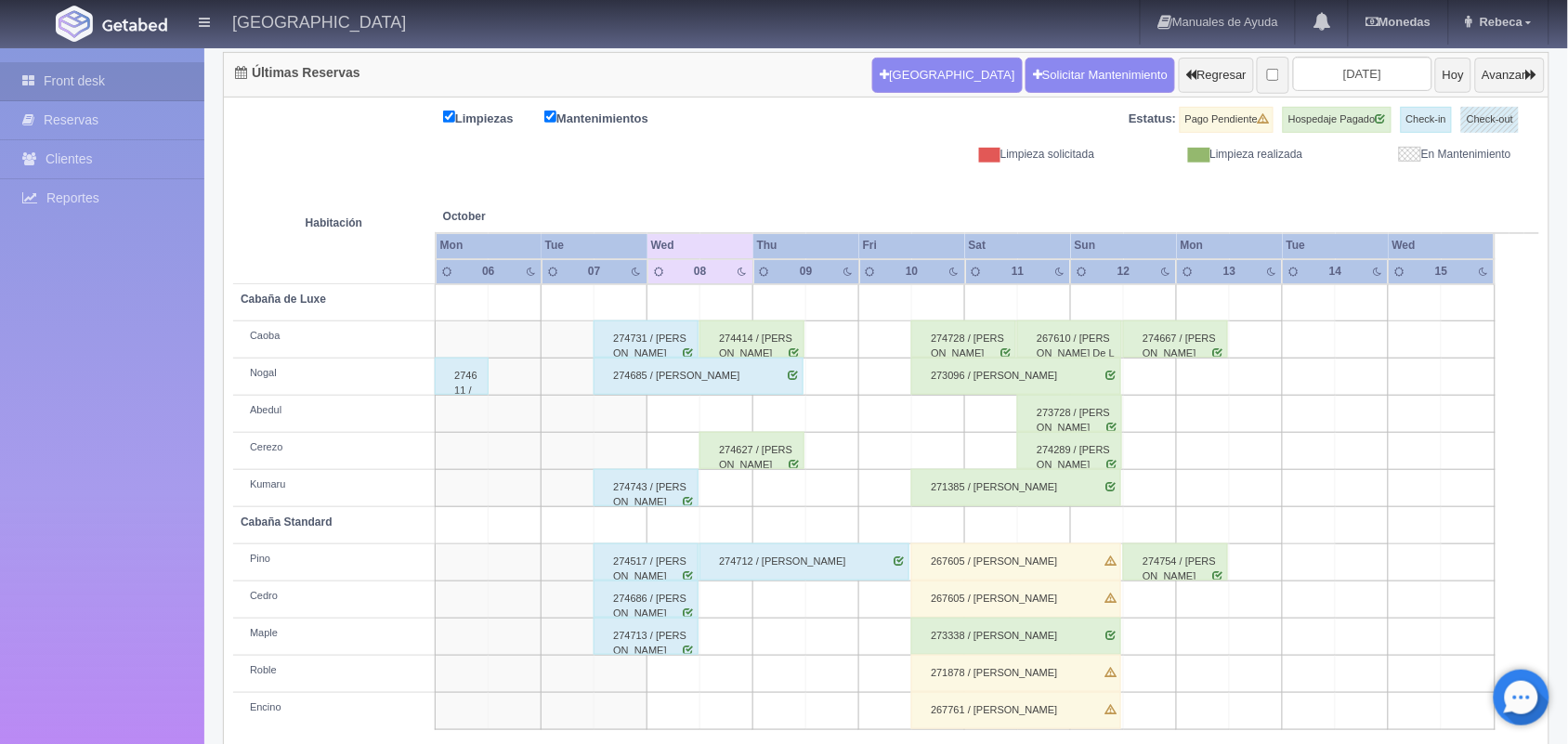
scroll to position [211, 0]
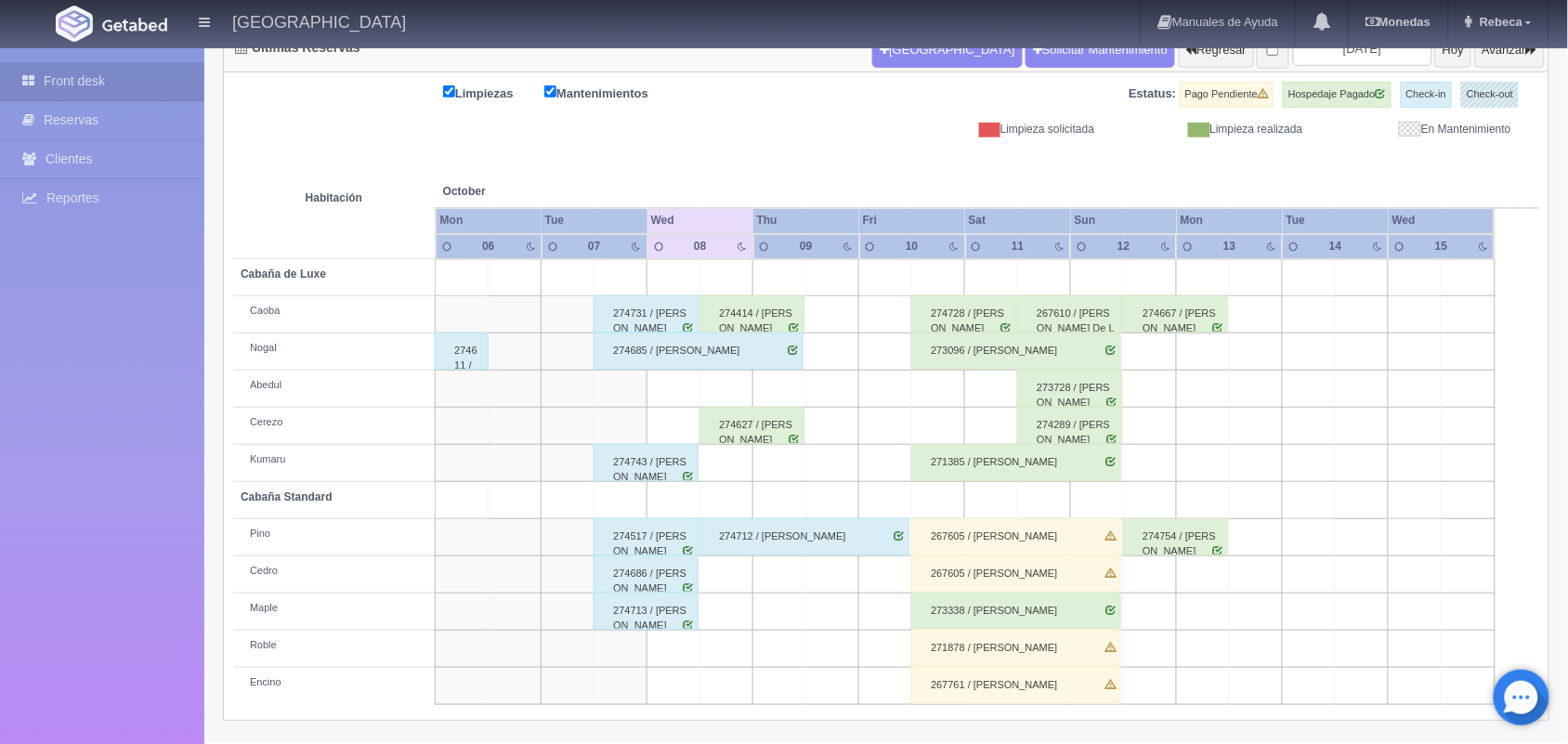
click at [1008, 652] on div "271878 / Juan Manuel Carmona Noguera" at bounding box center [1016, 649] width 210 height 37
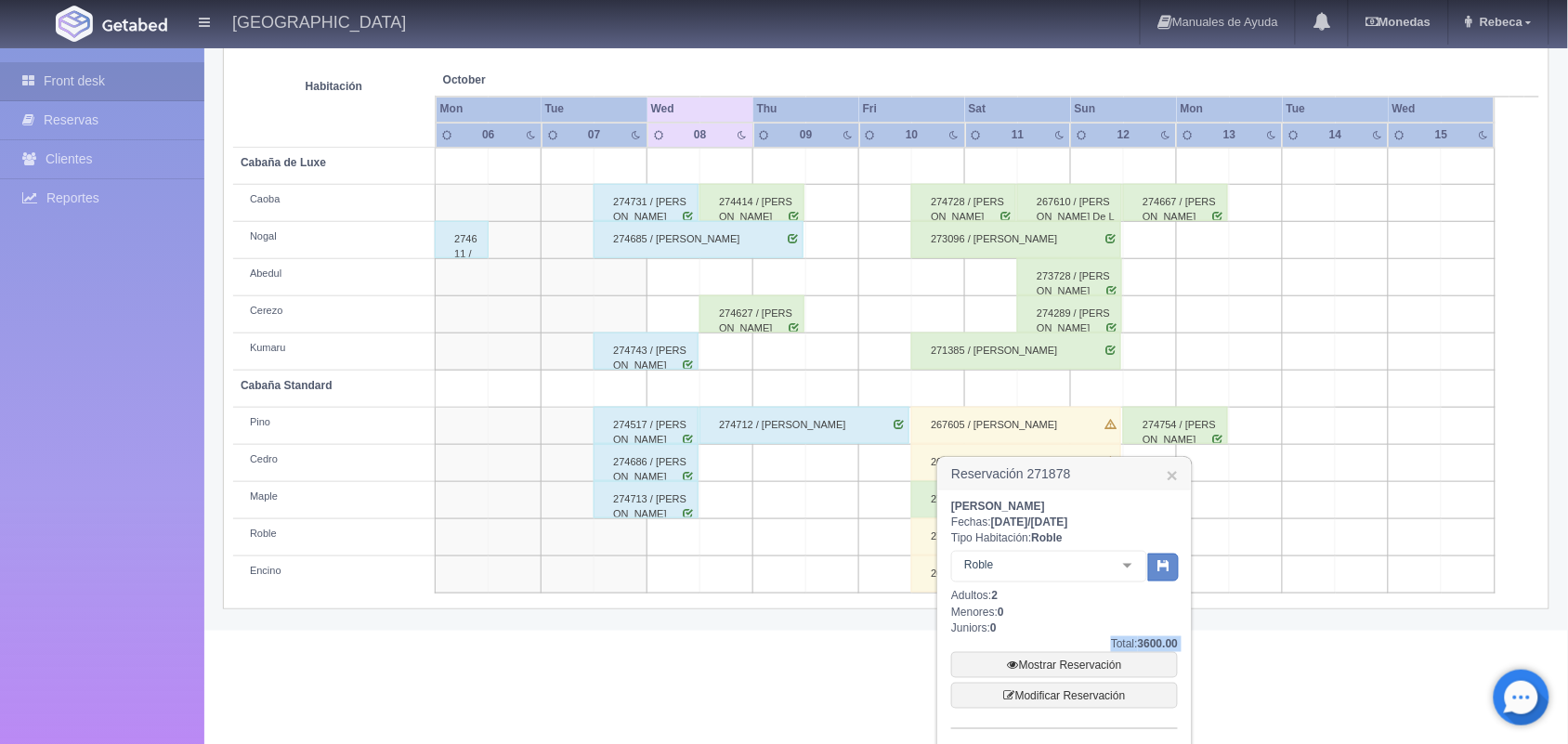
click at [1186, 734] on div "Juan Manuel Carmona Noguera Fechas: 2025-10-10 / 2025-10-12 Tipo Habitación: Ro…" at bounding box center [1064, 655] width 253 height 331
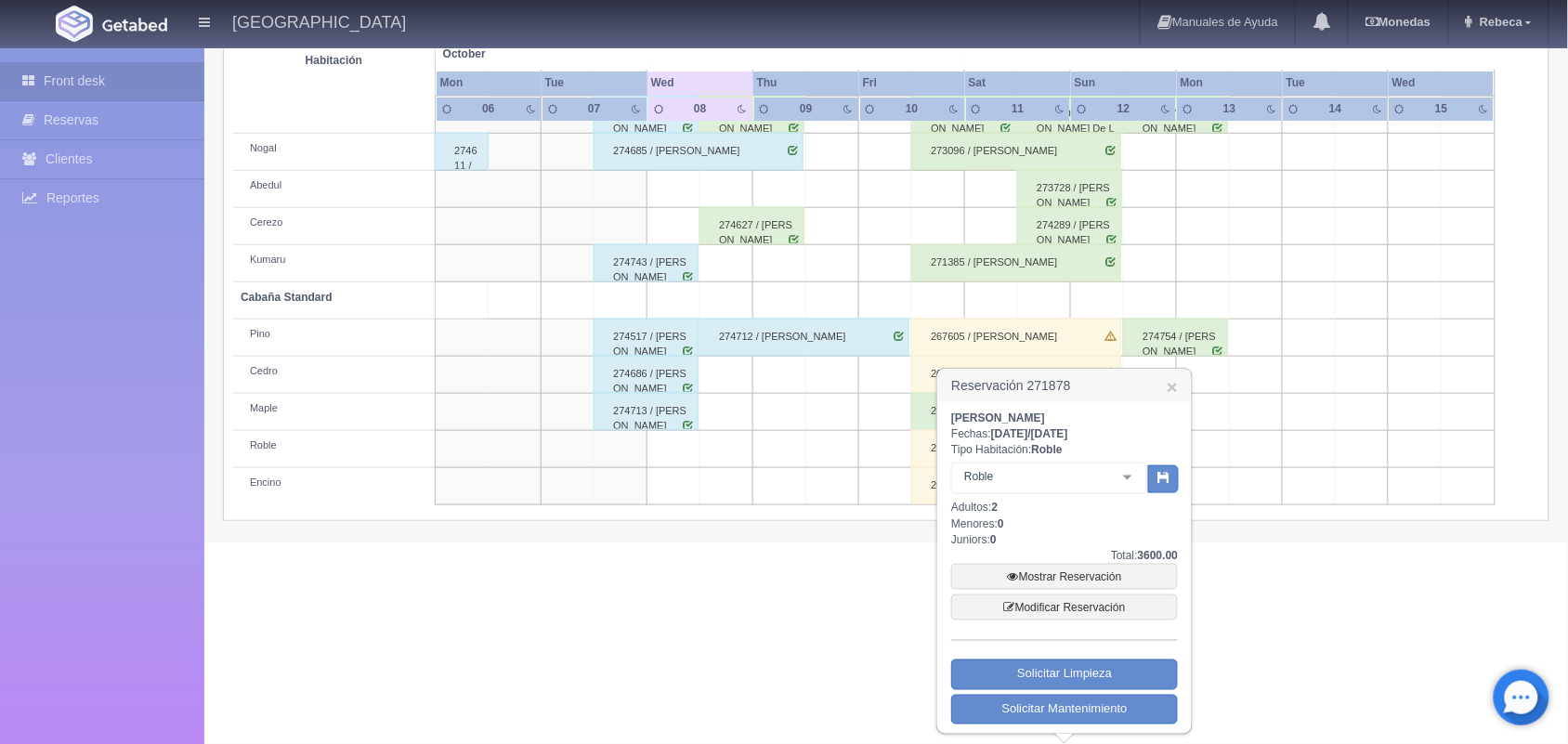
click at [1186, 734] on div "Reservación 271878 × Juan Manuel Carmona Noguera Fechas: 2025-10-10 / 2025-10-1…" at bounding box center [1064, 551] width 256 height 367
click at [1084, 570] on link "Mostrar Reservación" at bounding box center [1064, 577] width 226 height 26
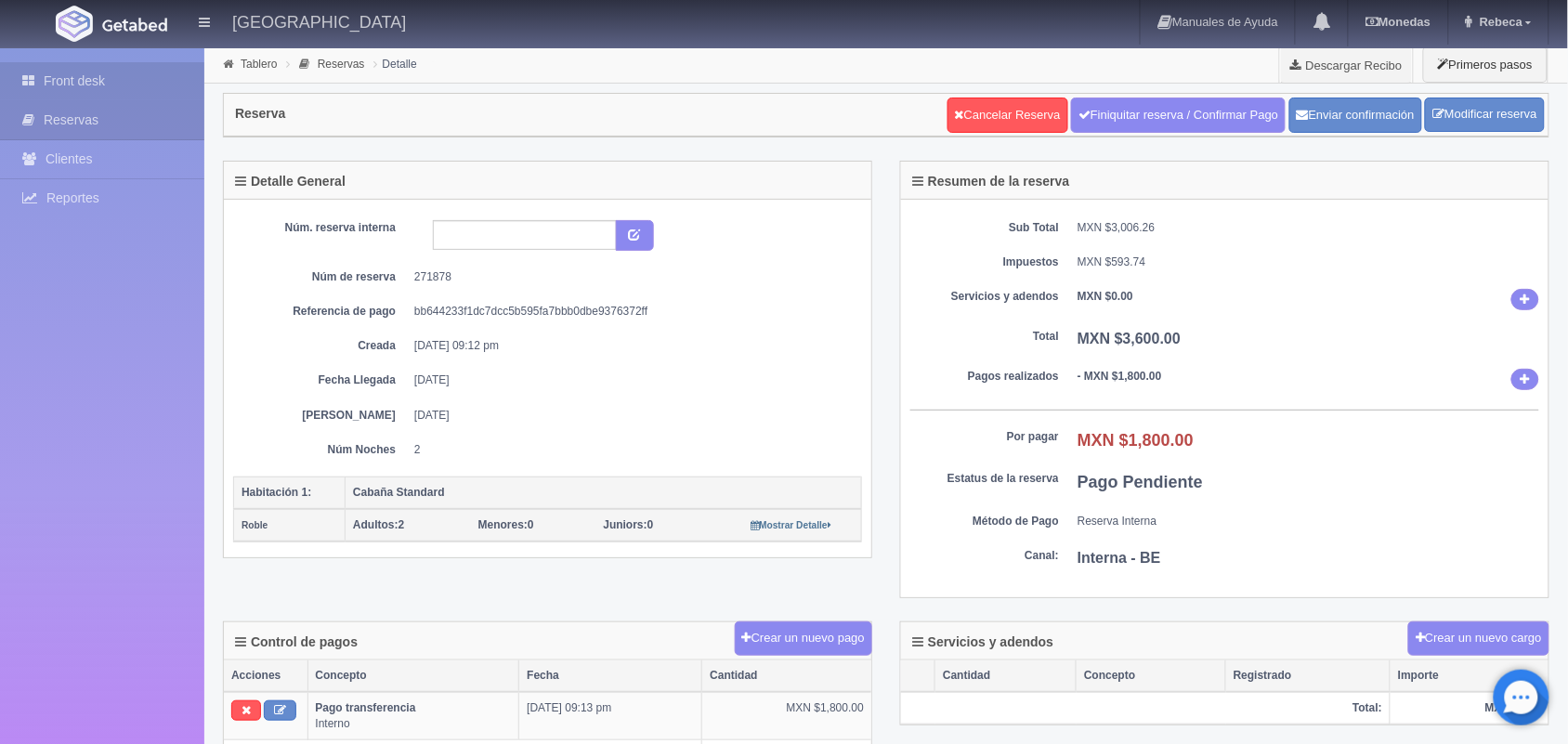
click at [107, 80] on link "Front desk" at bounding box center [102, 81] width 205 height 38
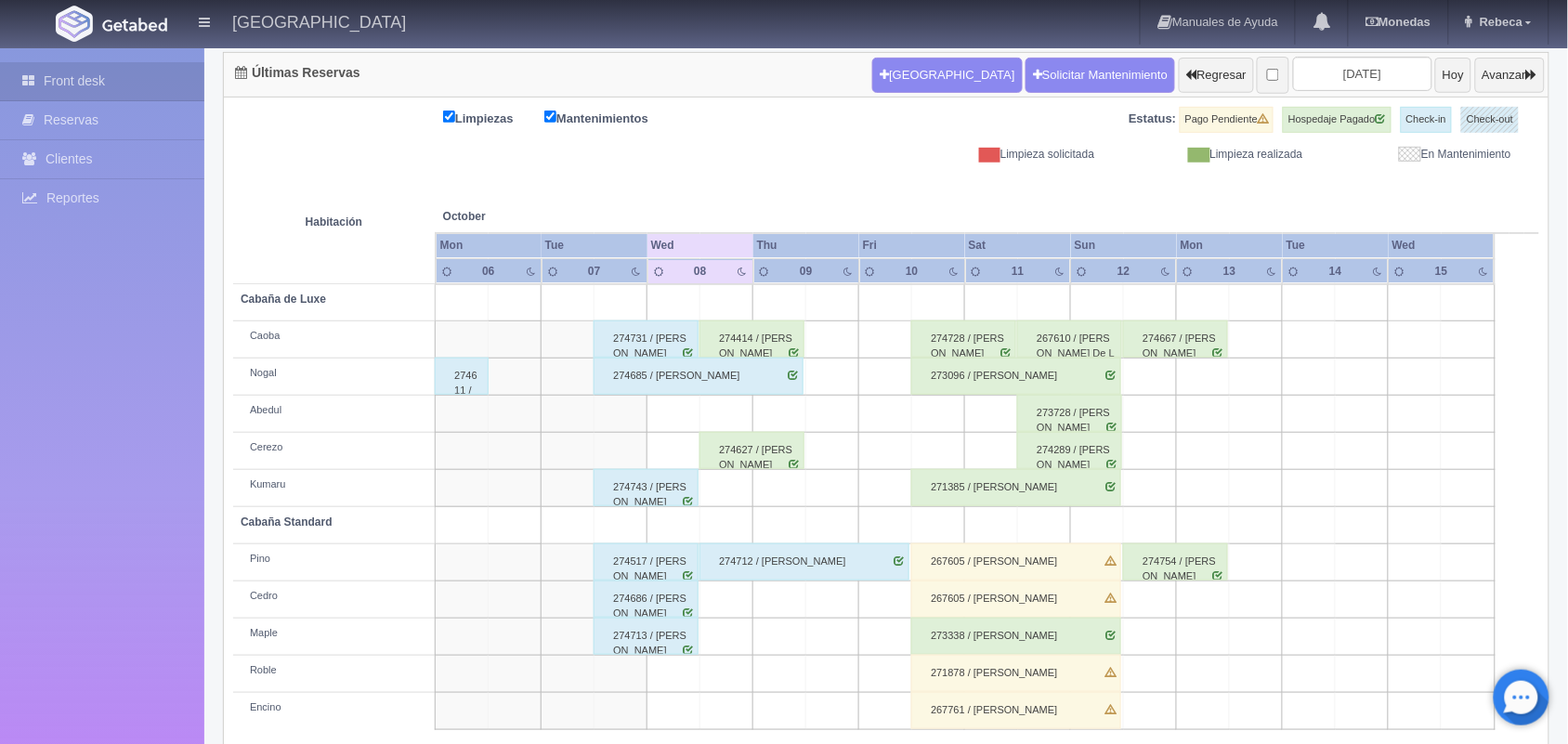
scroll to position [211, 0]
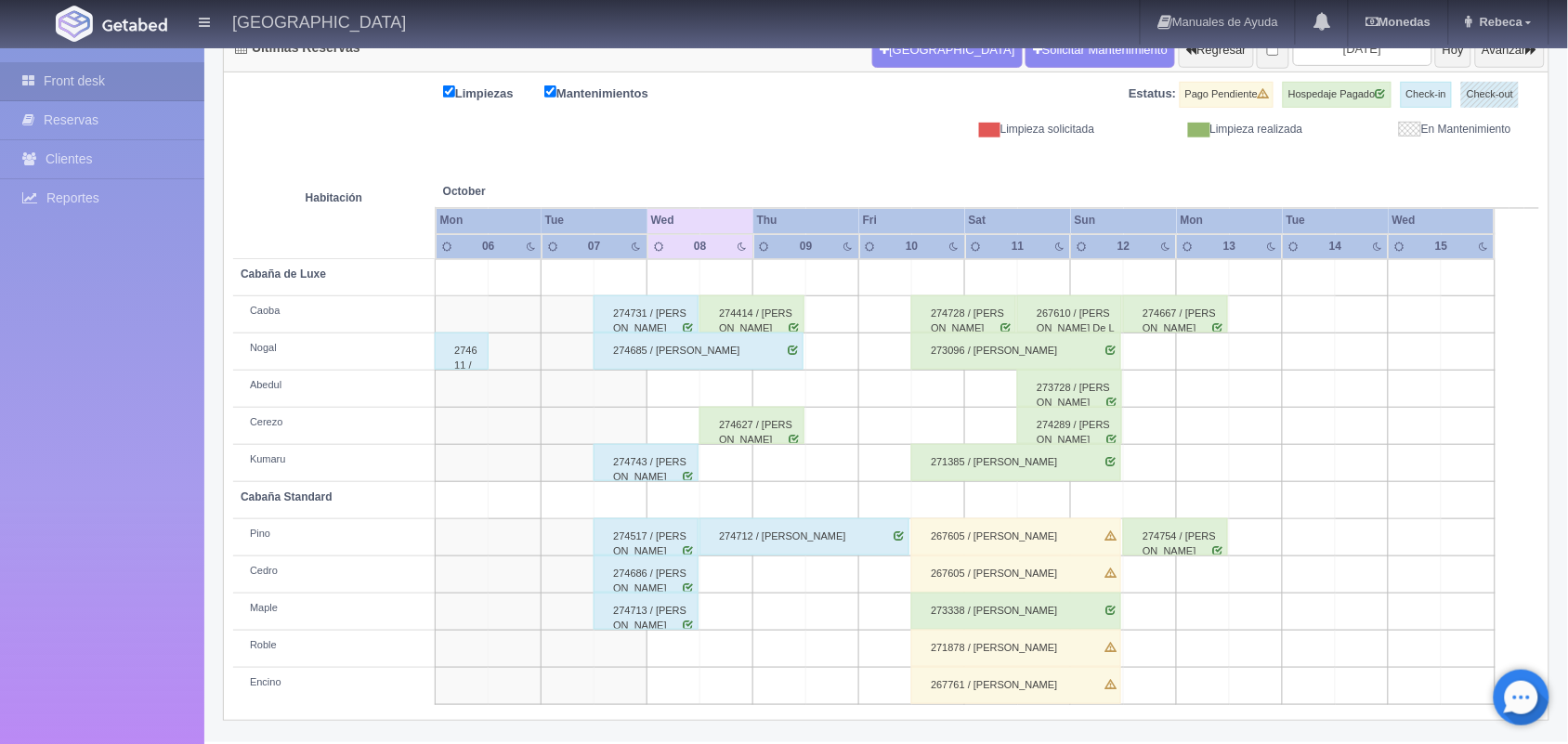
click at [1003, 685] on div "267761 / [PERSON_NAME]" at bounding box center [1016, 686] width 210 height 37
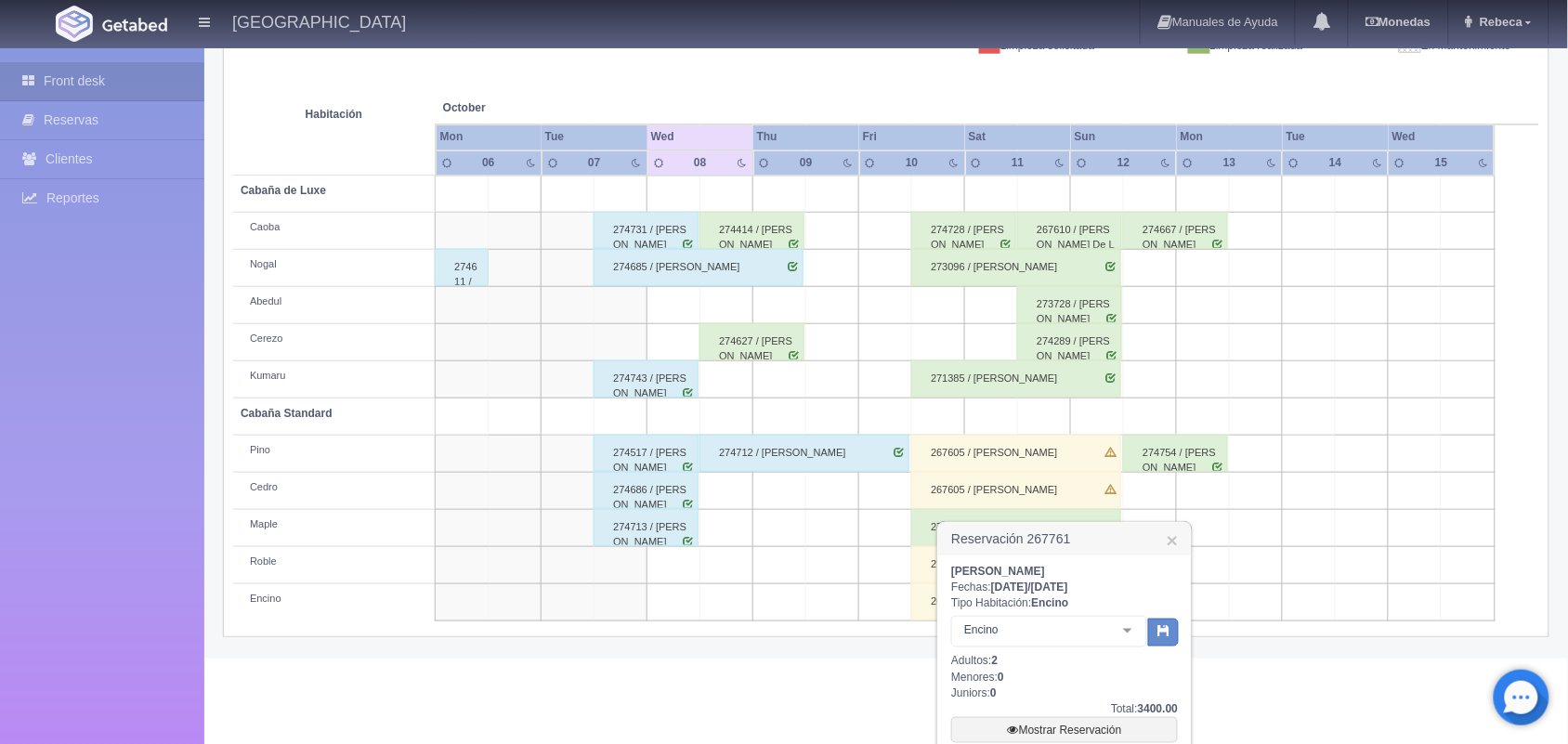
click at [1184, 734] on div "Andrea Cisneros Fechas: 2025-10-10 / 2025-10-12 Tipo Habitación: Encino Encino …" at bounding box center [1064, 720] width 253 height 331
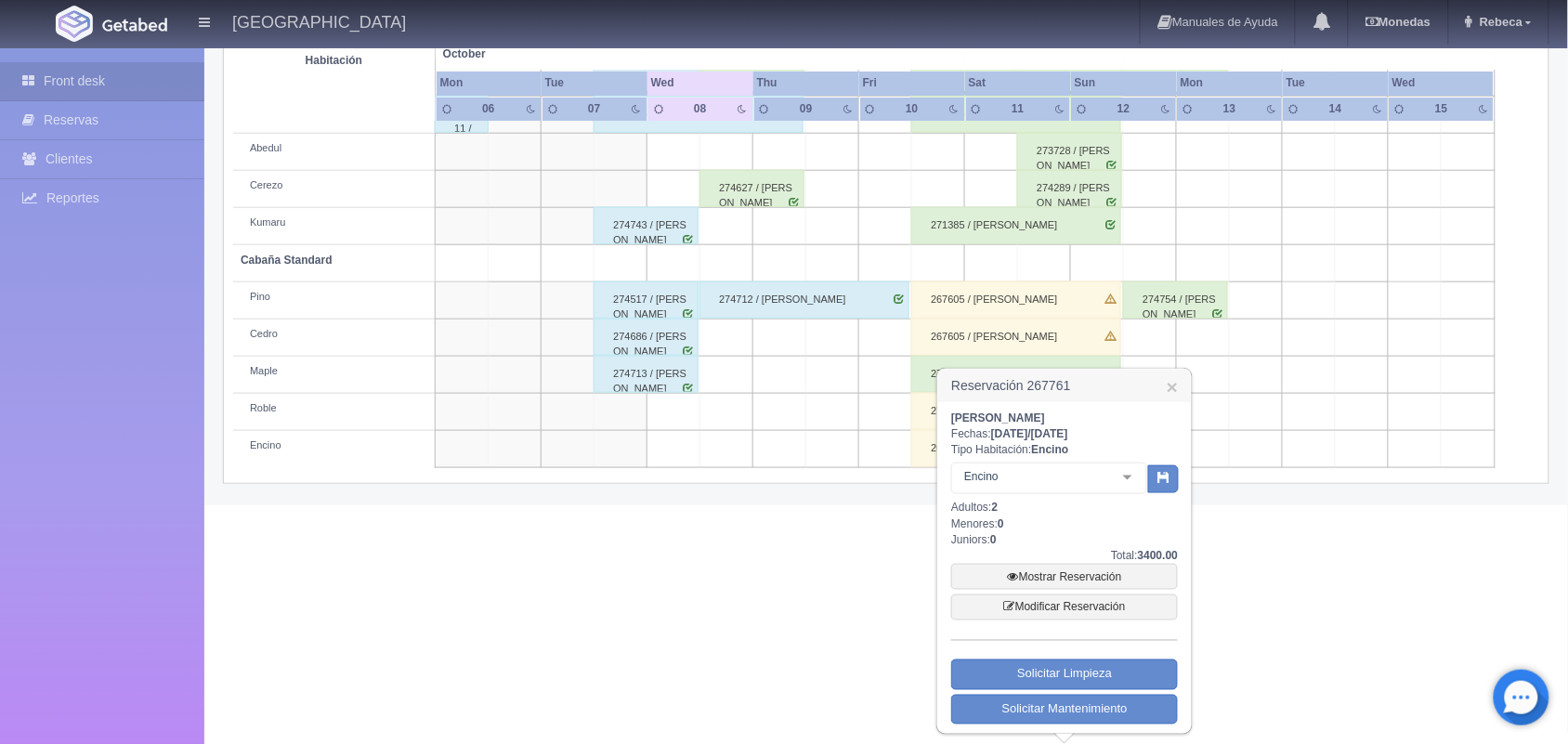
click at [1184, 734] on div "Reservación 267761 × Andrea Cisneros Fechas: 2025-10-10 / 2025-10-12 Tipo Habit…" at bounding box center [1064, 551] width 256 height 367
click at [1098, 574] on link "Mostrar Reservación" at bounding box center [1064, 577] width 226 height 26
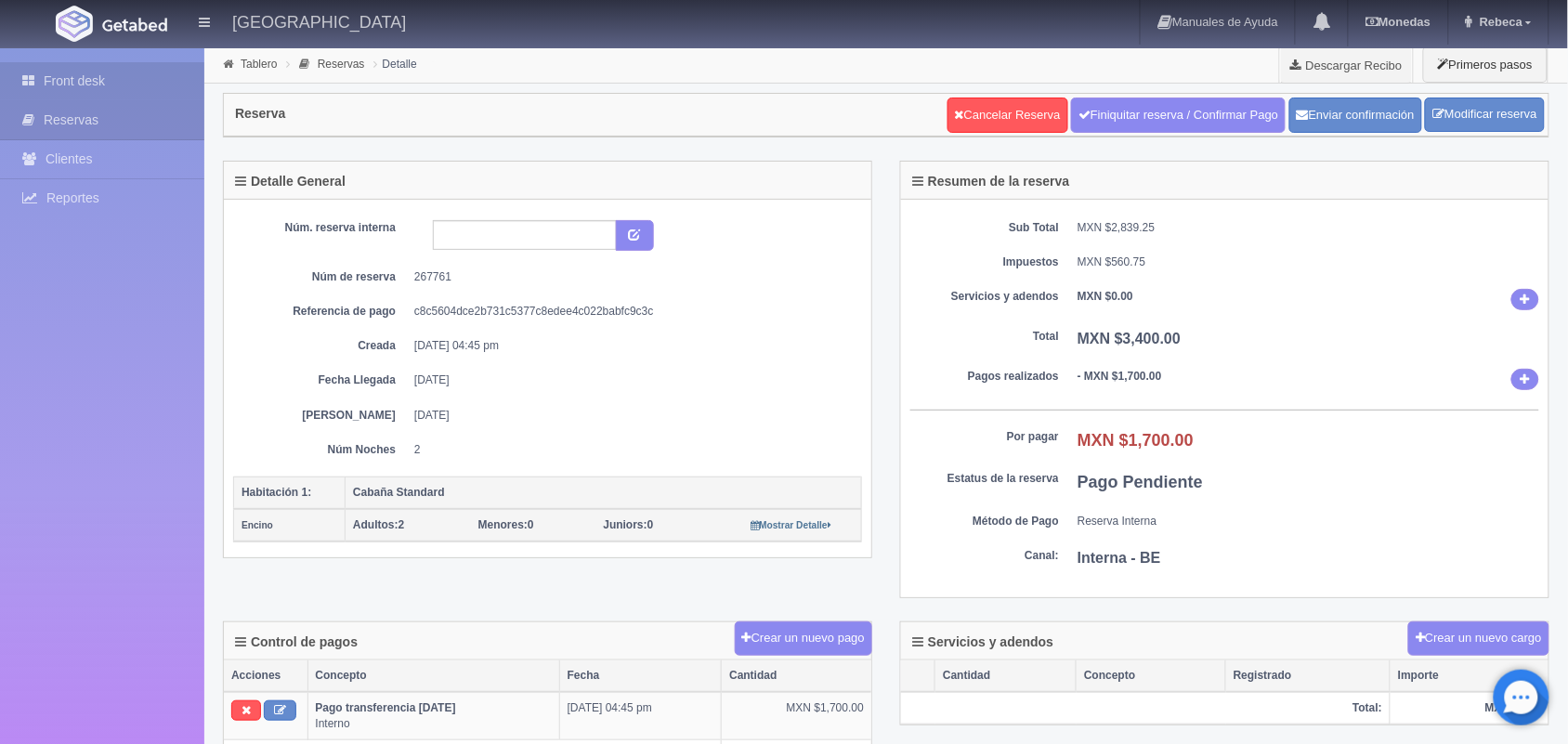
click at [141, 90] on link "Front desk" at bounding box center [102, 81] width 205 height 38
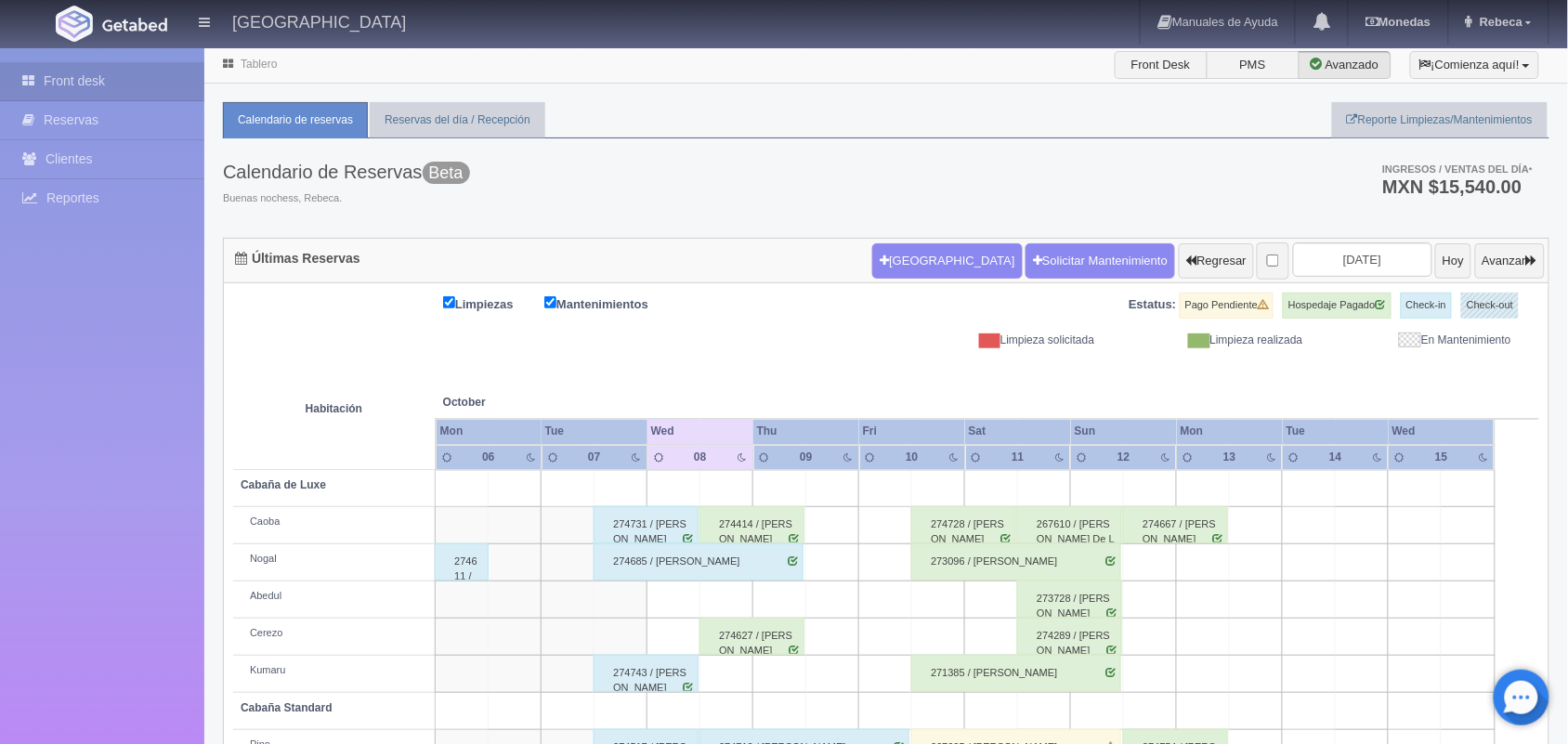
click at [996, 560] on div "273096 / [PERSON_NAME]" at bounding box center [1016, 562] width 210 height 37
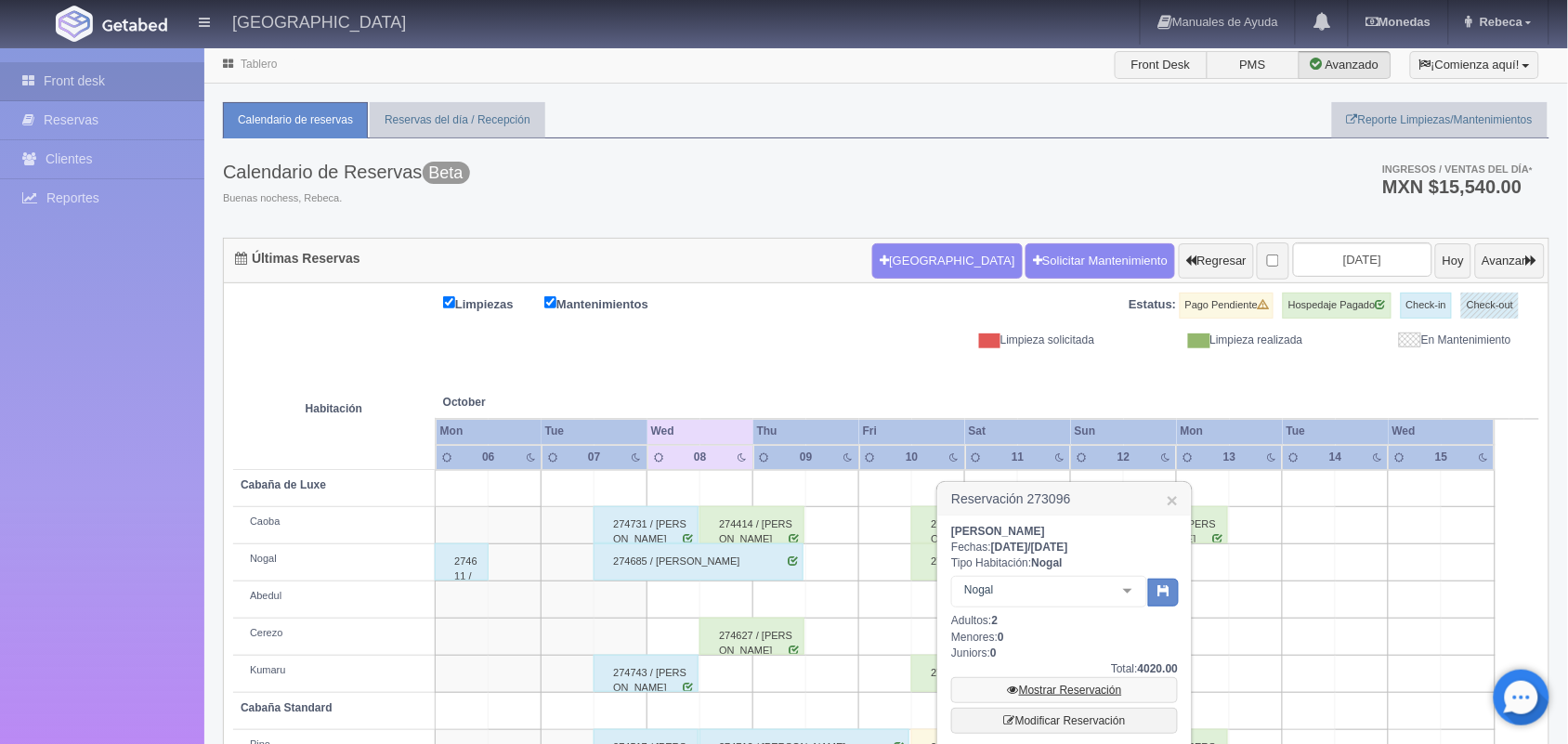
click at [1073, 694] on link "Mostrar Reservación" at bounding box center [1064, 690] width 226 height 26
